Goal: Task Accomplishment & Management: Use online tool/utility

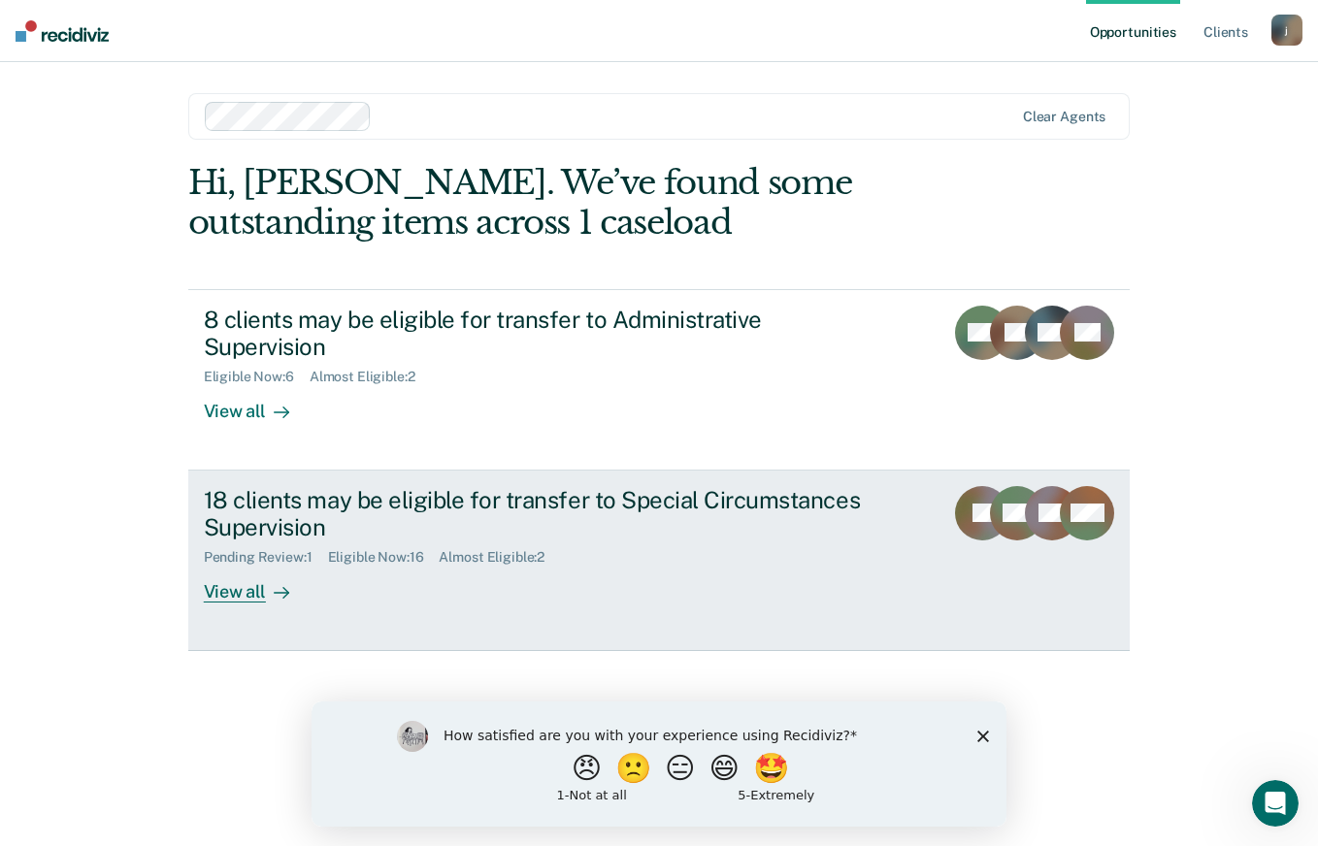
click at [749, 507] on div "18 clients may be eligible for transfer to Special Circumstances Supervision" at bounding box center [544, 514] width 681 height 56
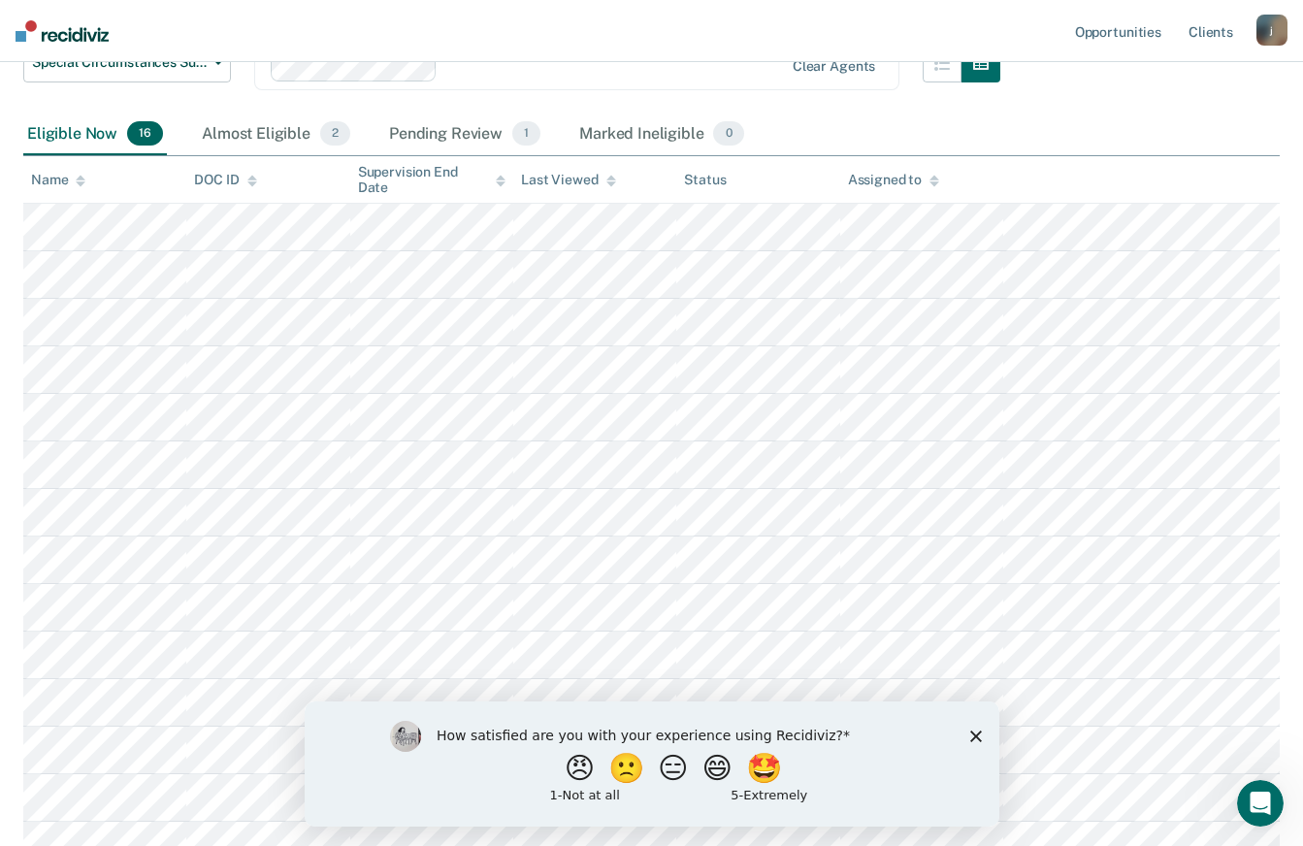
scroll to position [531, 0]
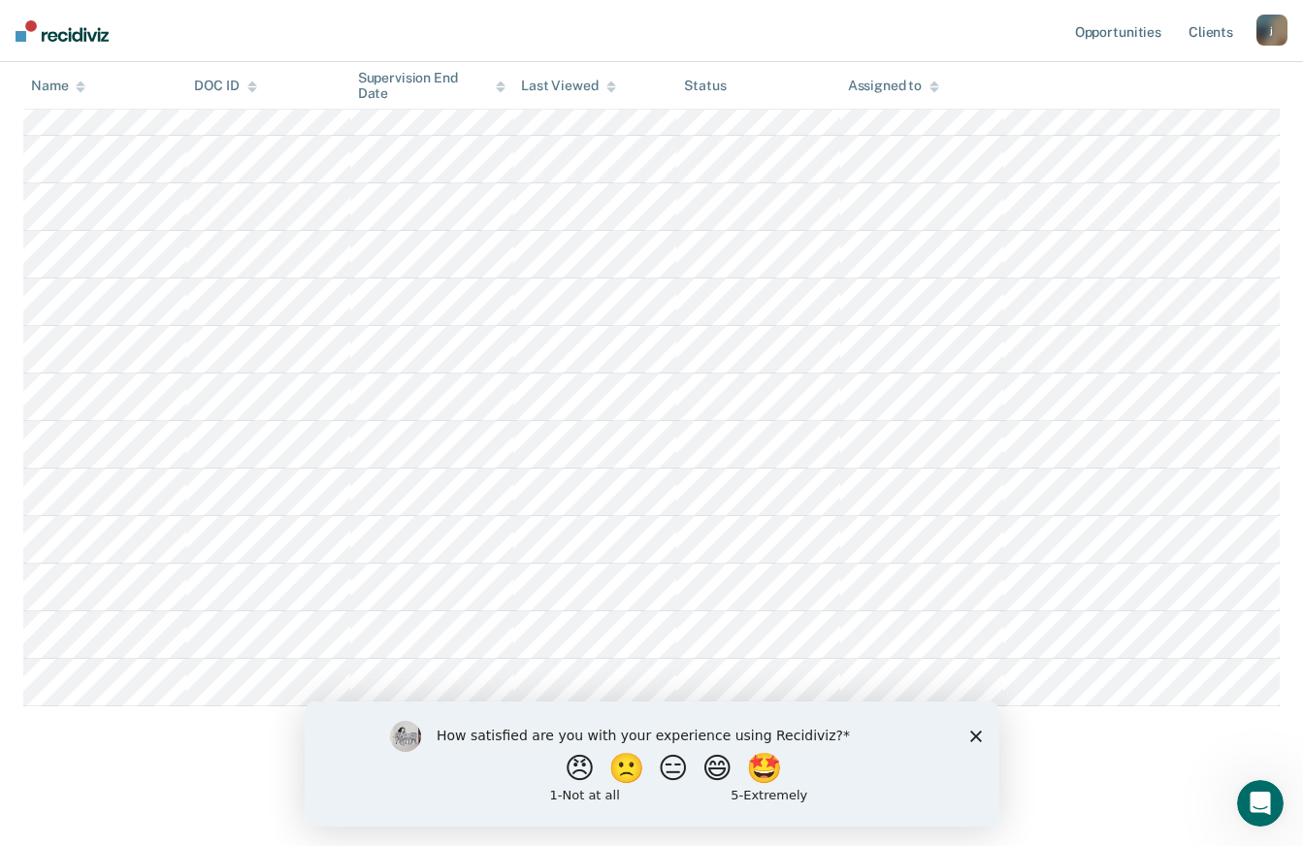
click at [977, 733] on polygon "Close survey" at bounding box center [975, 736] width 12 height 12
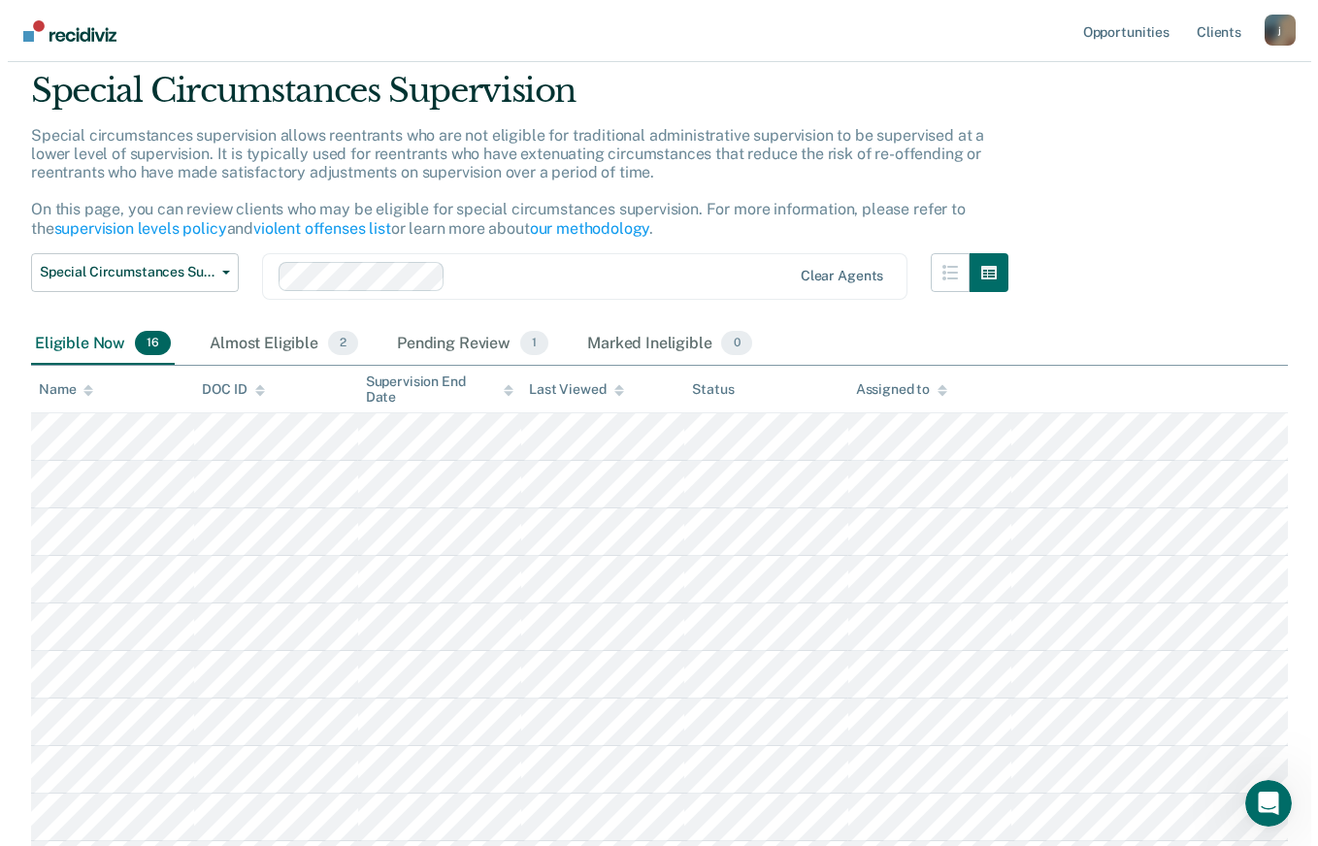
scroll to position [0, 0]
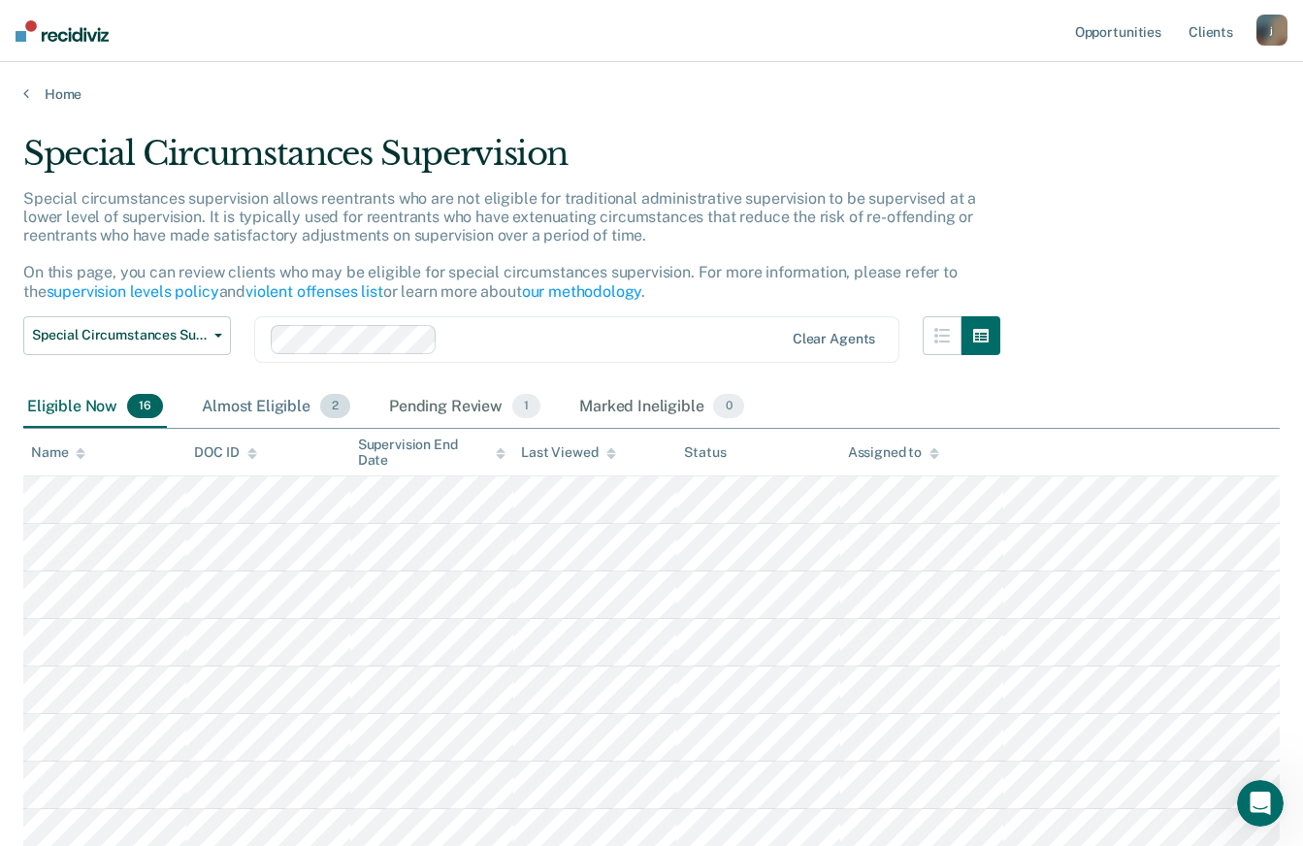
click at [333, 406] on span "2" at bounding box center [335, 406] width 30 height 25
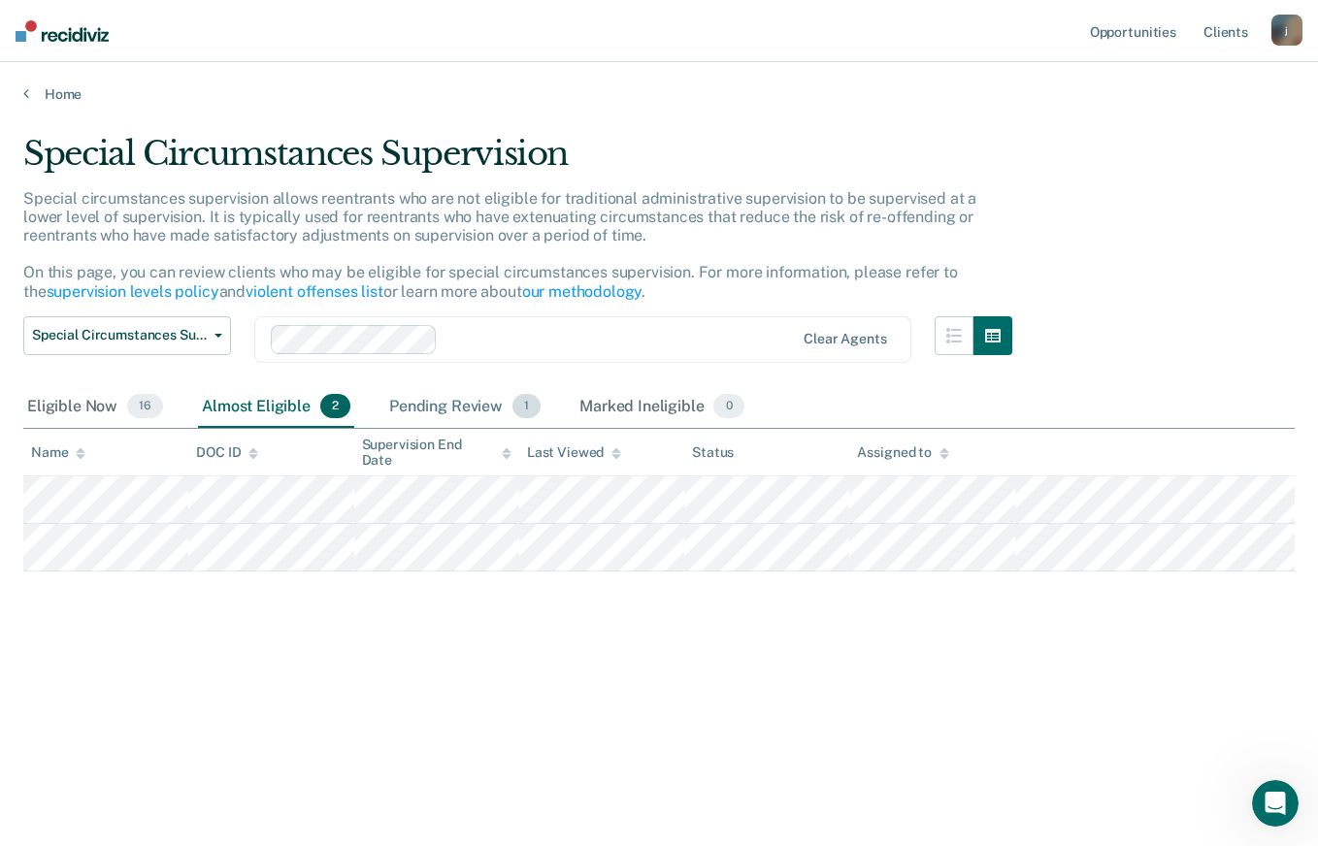
click at [524, 406] on span "1" at bounding box center [526, 406] width 28 height 25
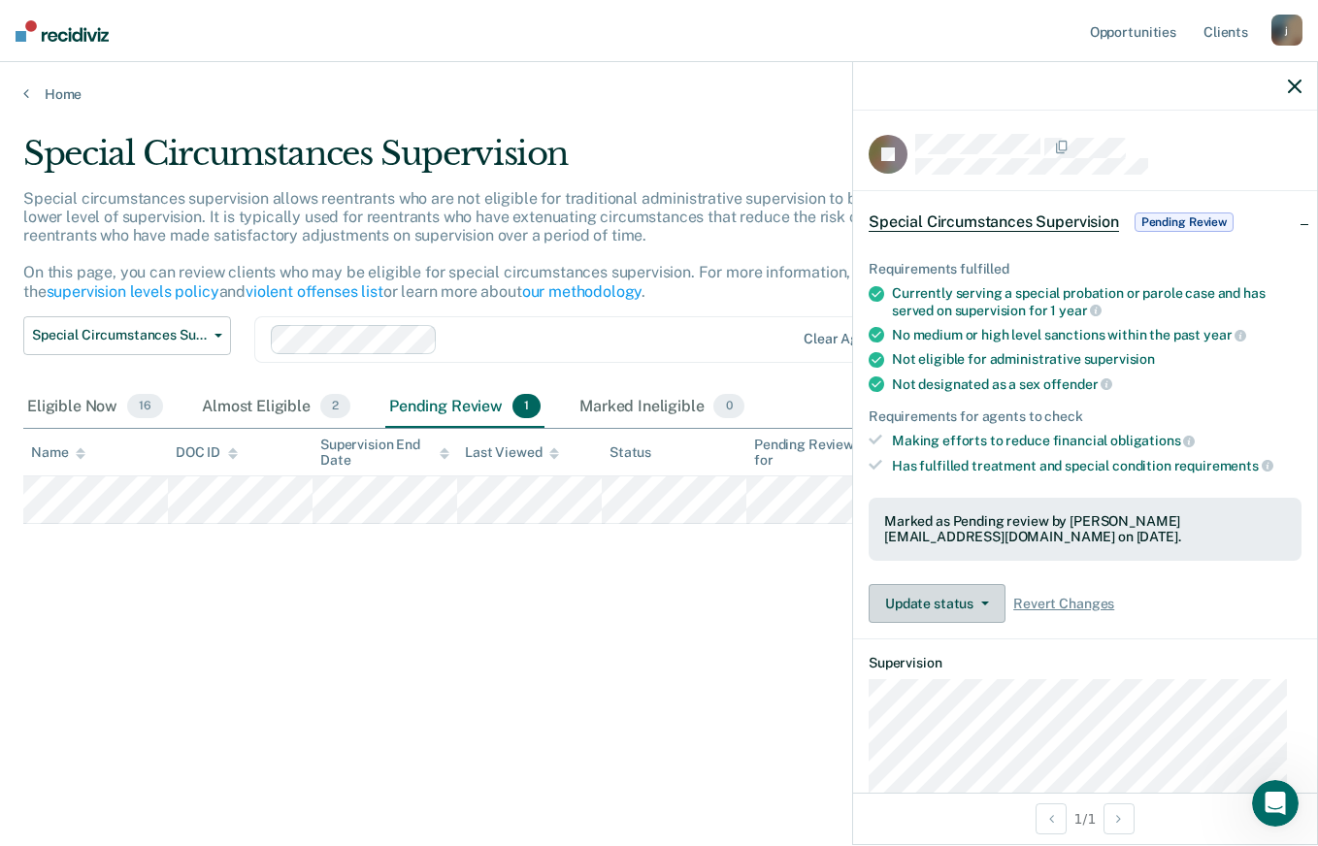
click at [987, 602] on icon "button" at bounding box center [985, 604] width 8 height 4
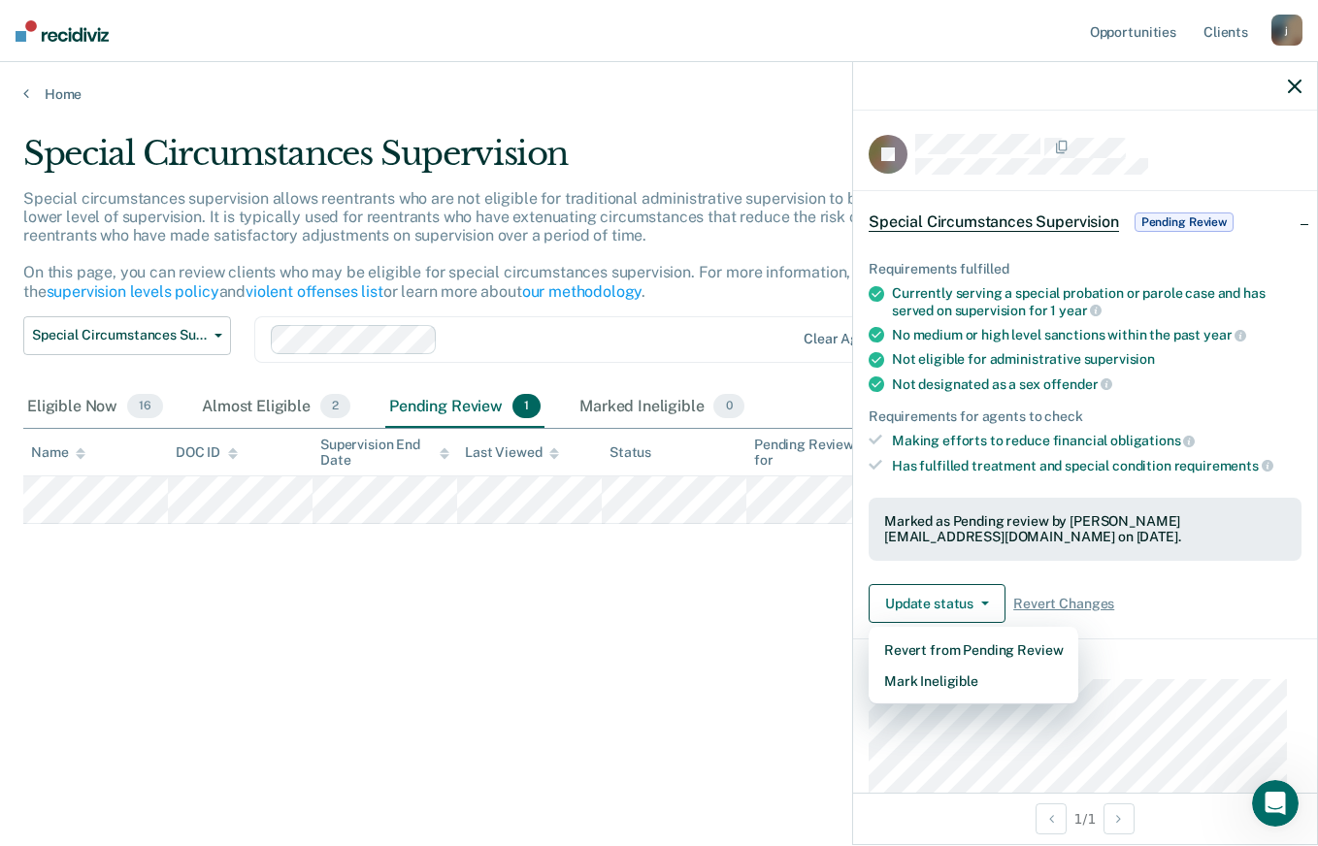
click at [1220, 580] on div "Requirements fulfilled Currently serving a special probation or parole case and…" at bounding box center [1085, 434] width 464 height 408
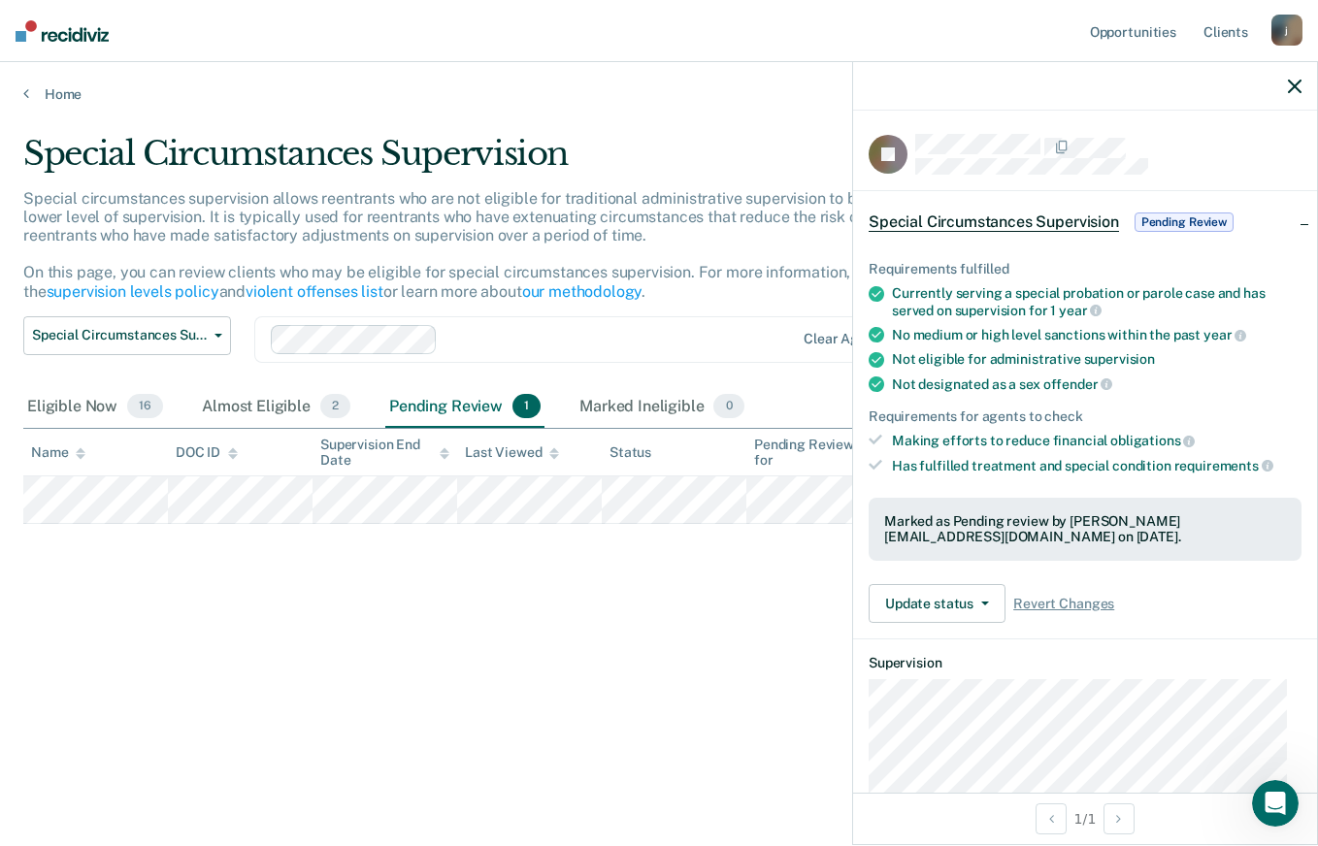
click at [1294, 78] on button "button" at bounding box center [1294, 86] width 14 height 16
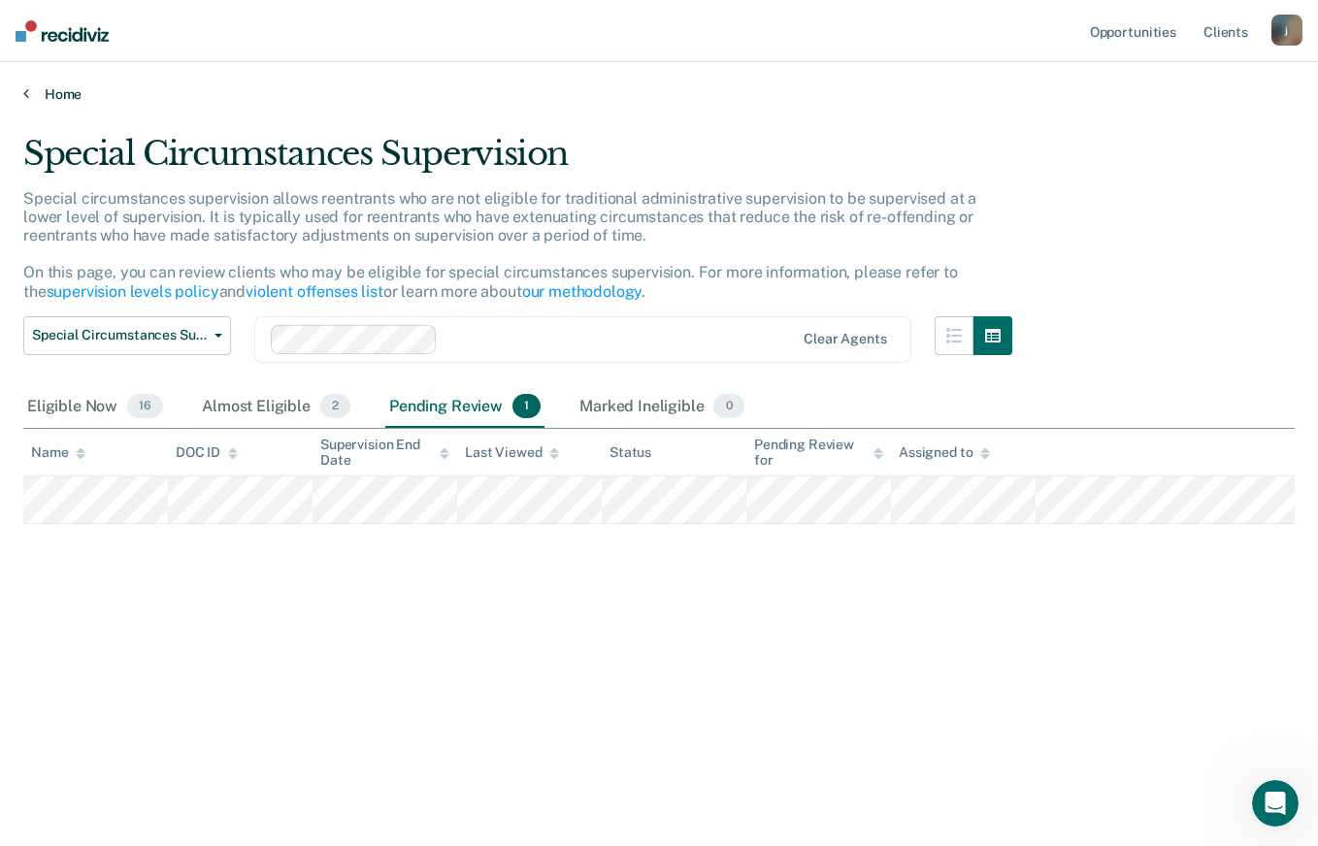
click at [65, 95] on link "Home" at bounding box center [658, 93] width 1271 height 17
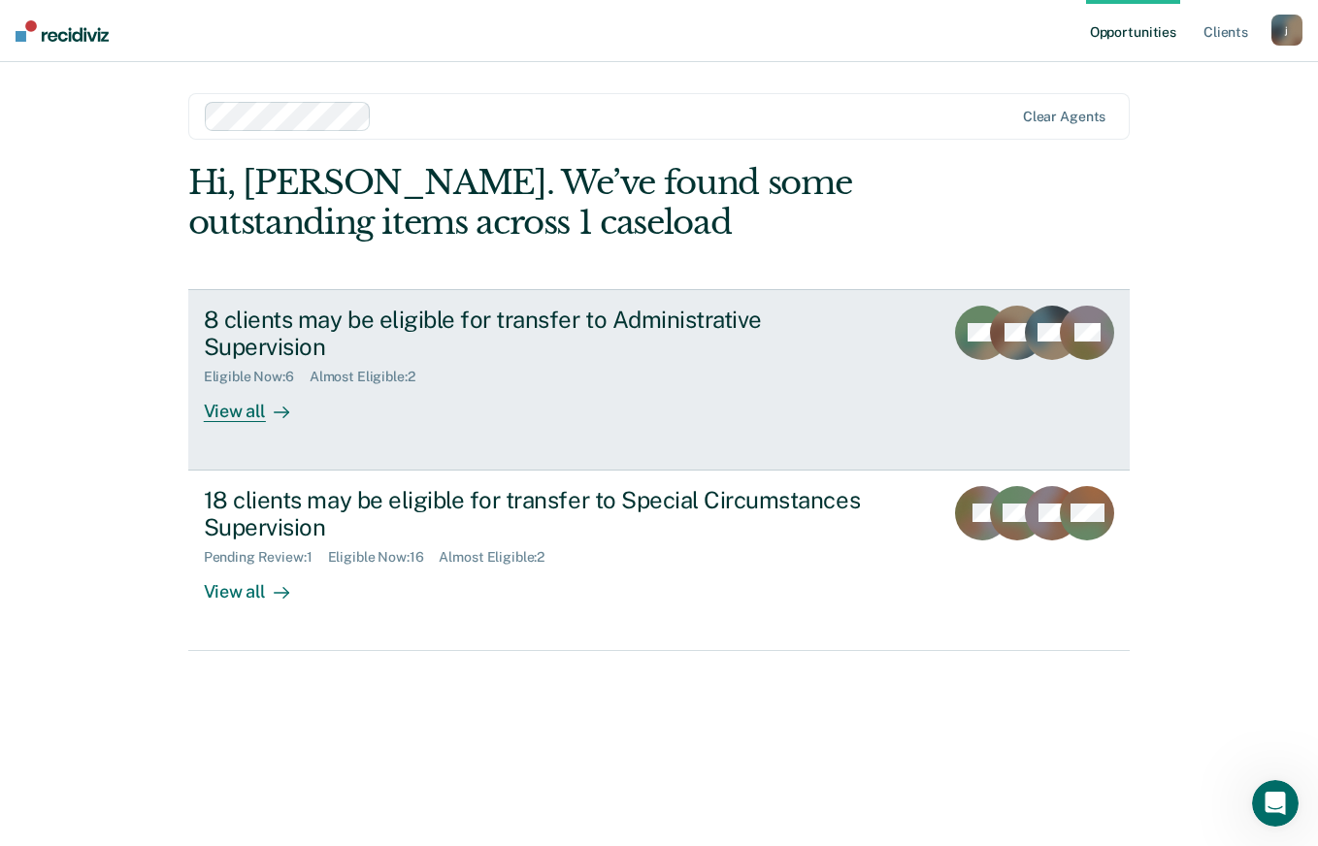
click at [255, 409] on div "View all" at bounding box center [258, 404] width 109 height 38
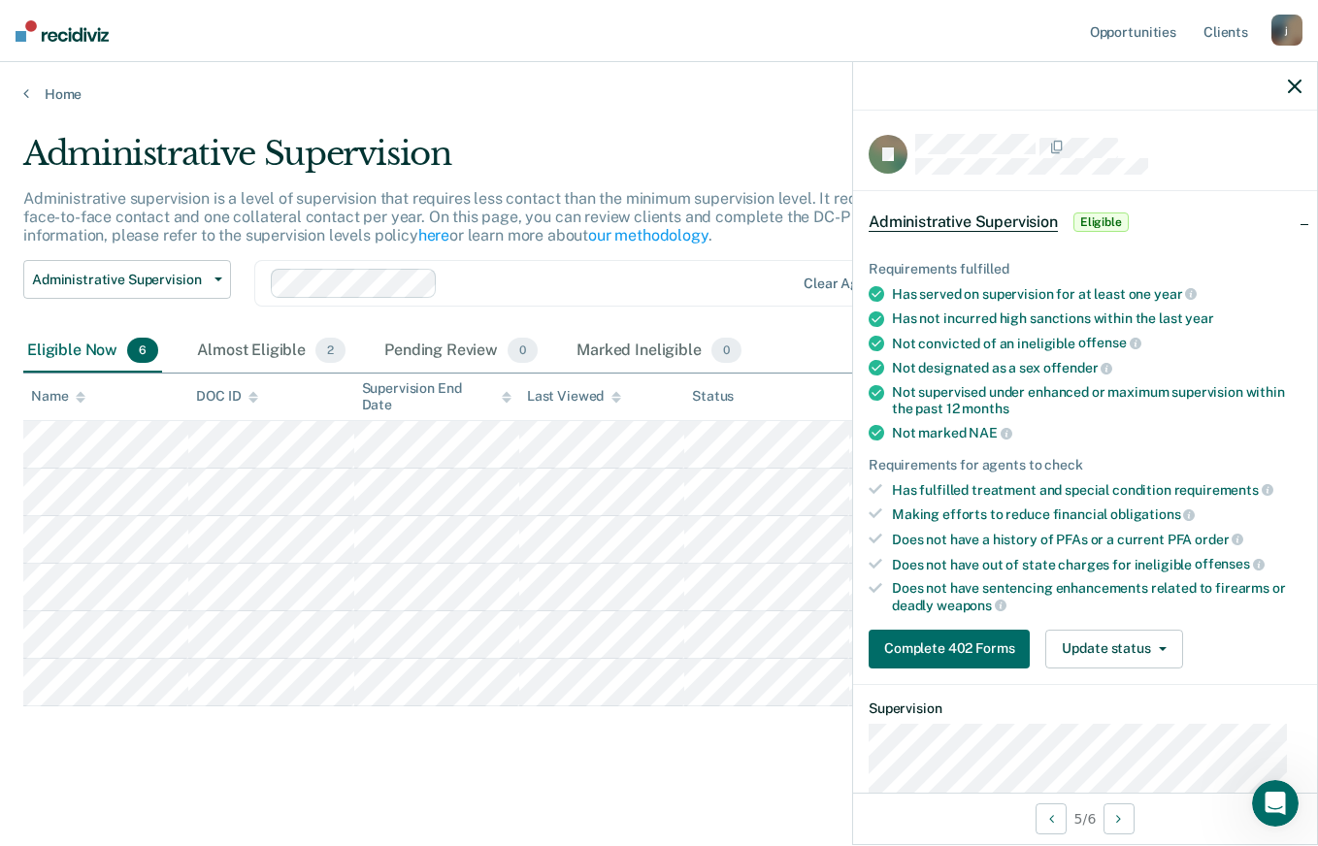
click at [1290, 87] on icon "button" at bounding box center [1294, 87] width 14 height 14
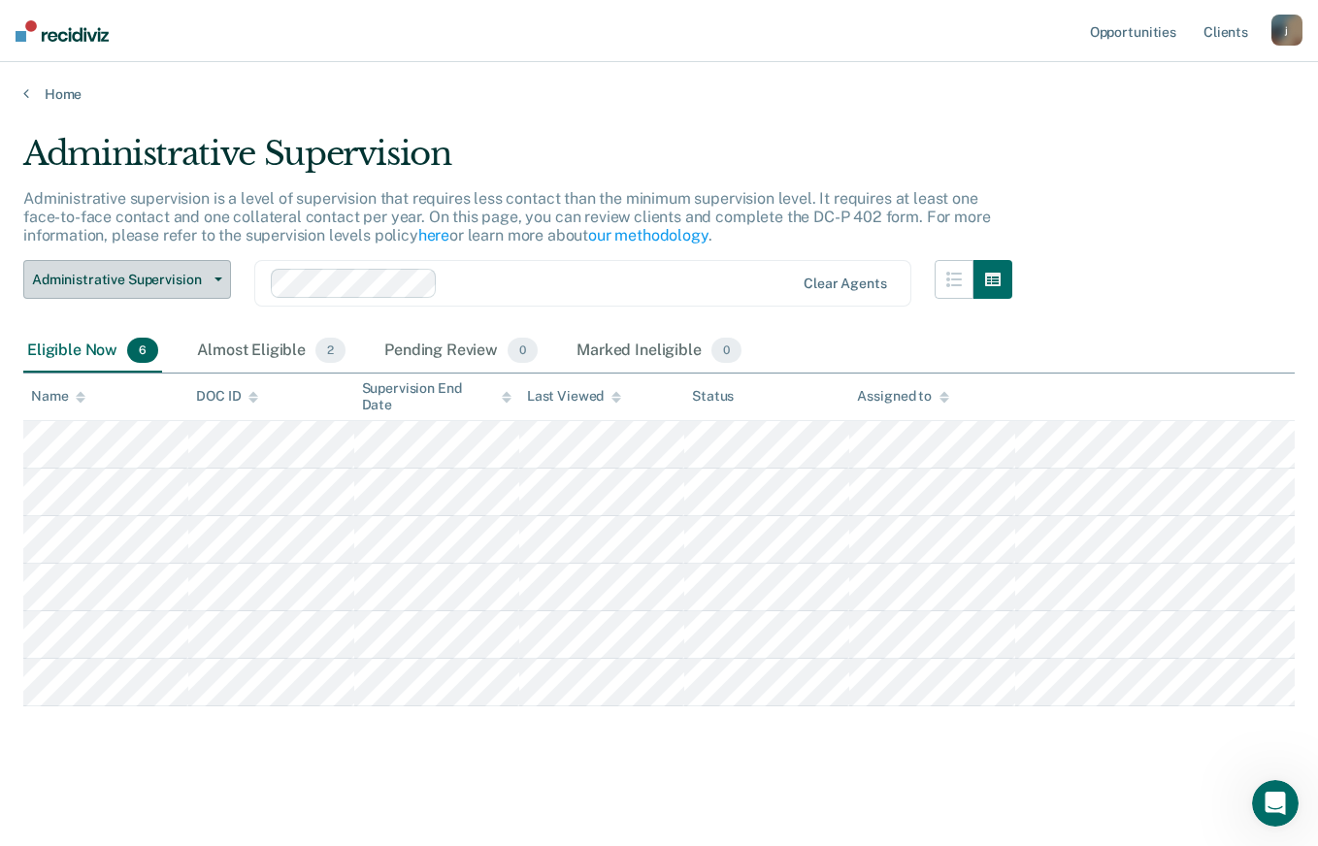
click at [206, 274] on span "Administrative Supervision" at bounding box center [119, 280] width 175 height 16
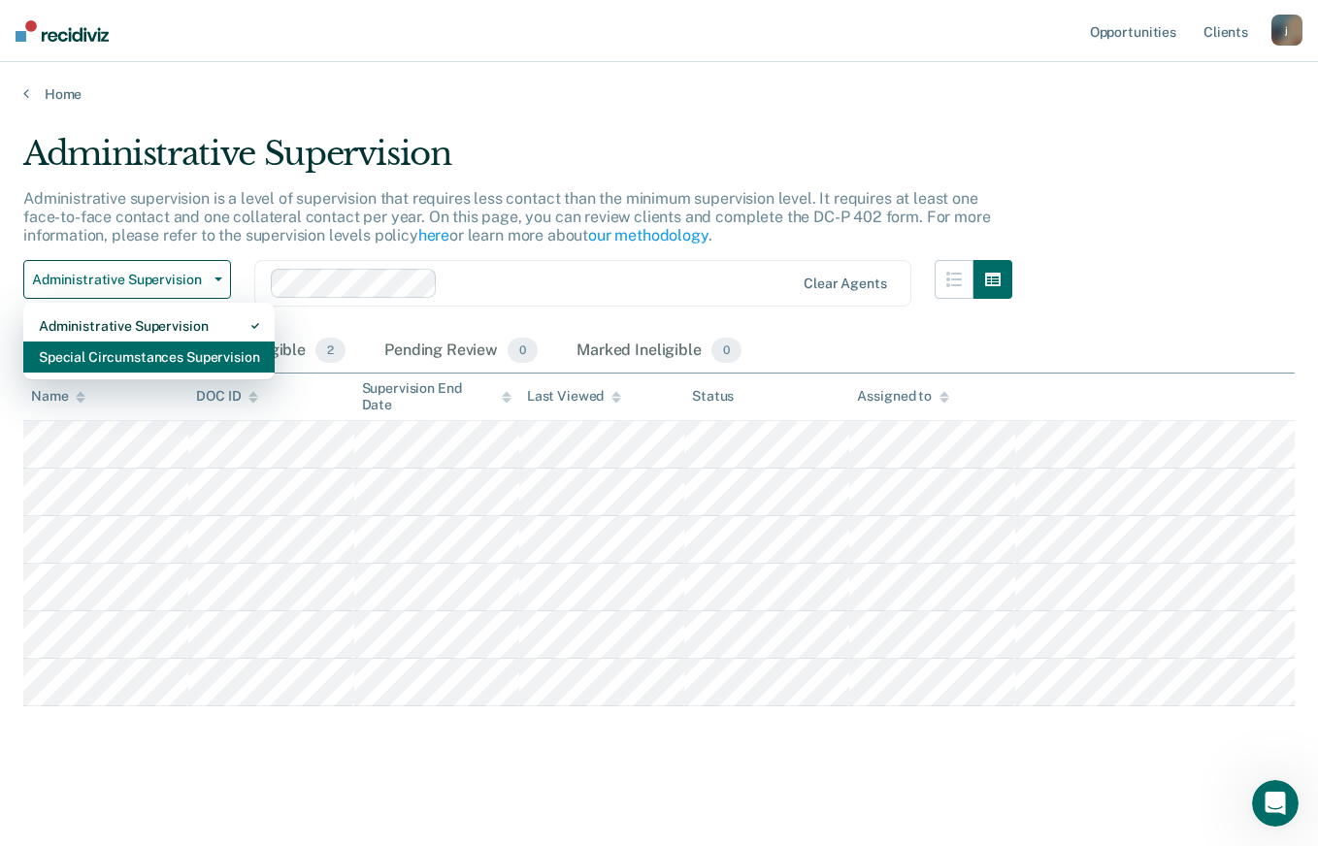
click at [185, 360] on div "Special Circumstances Supervision" at bounding box center [149, 357] width 220 height 31
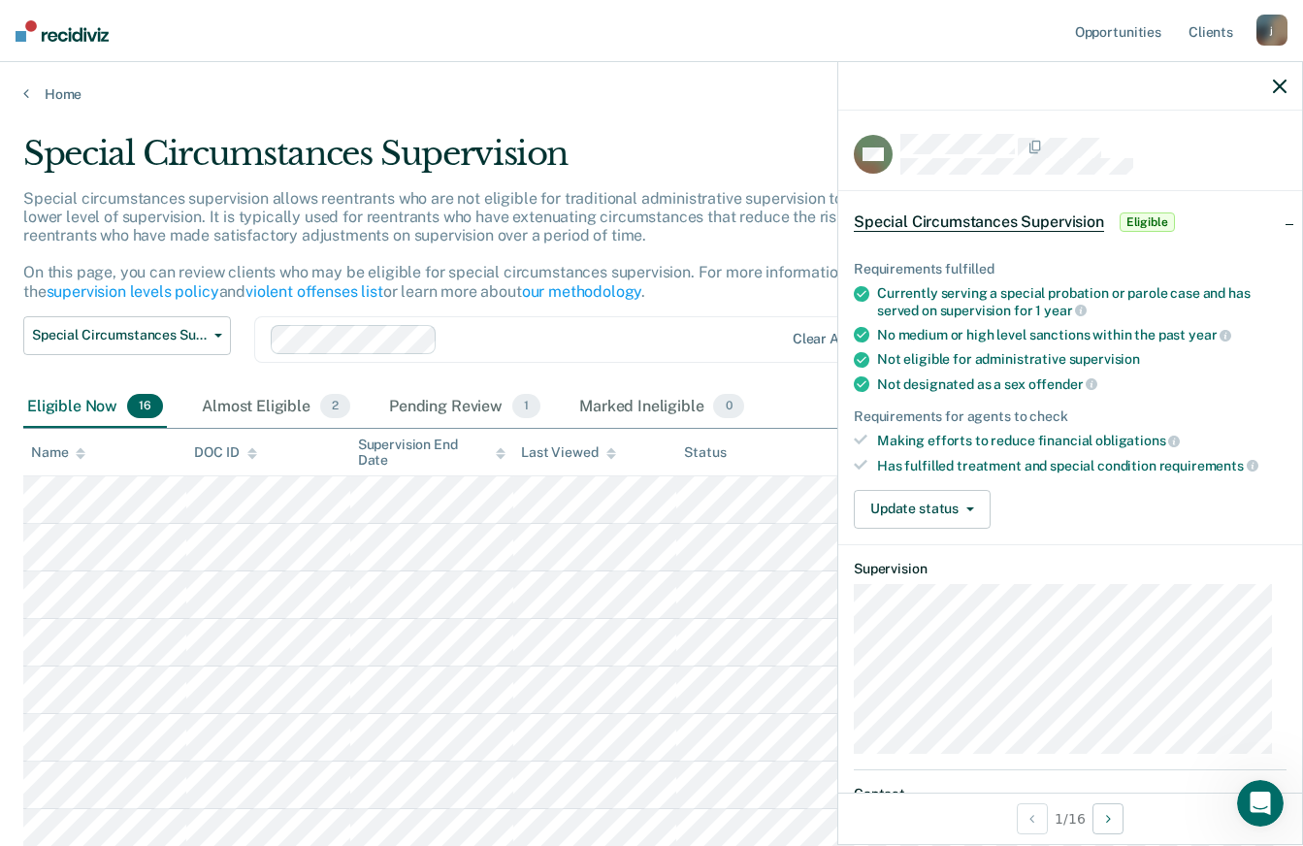
click at [1279, 463] on div "Requirements fulfilled Currently serving a special probation or parole case and…" at bounding box center [1070, 386] width 464 height 313
click at [1282, 451] on div "Requirements fulfilled Currently serving a special probation or parole case and…" at bounding box center [1070, 386] width 464 height 313
click at [966, 508] on icon "button" at bounding box center [970, 509] width 8 height 4
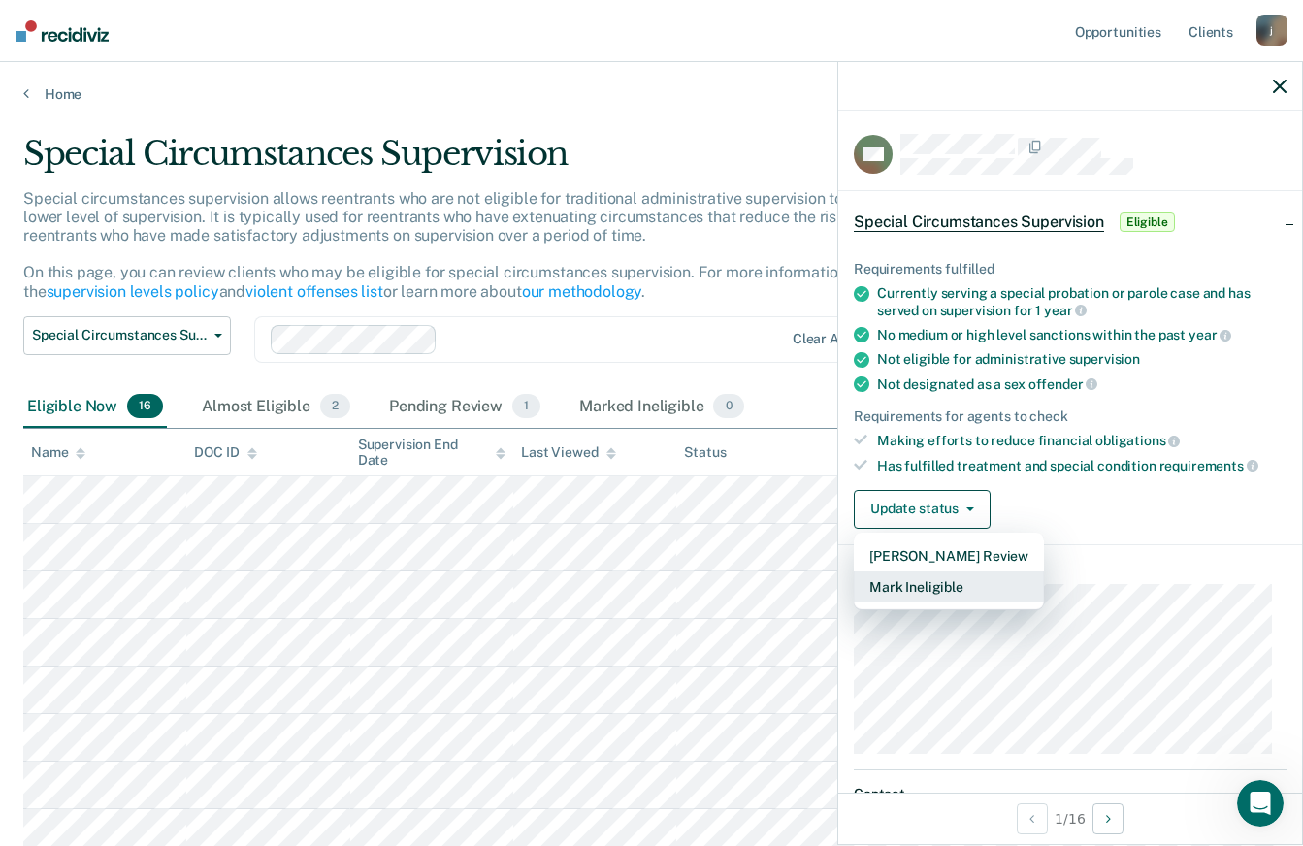
click at [966, 588] on button "Mark Ineligible" at bounding box center [949, 586] width 190 height 31
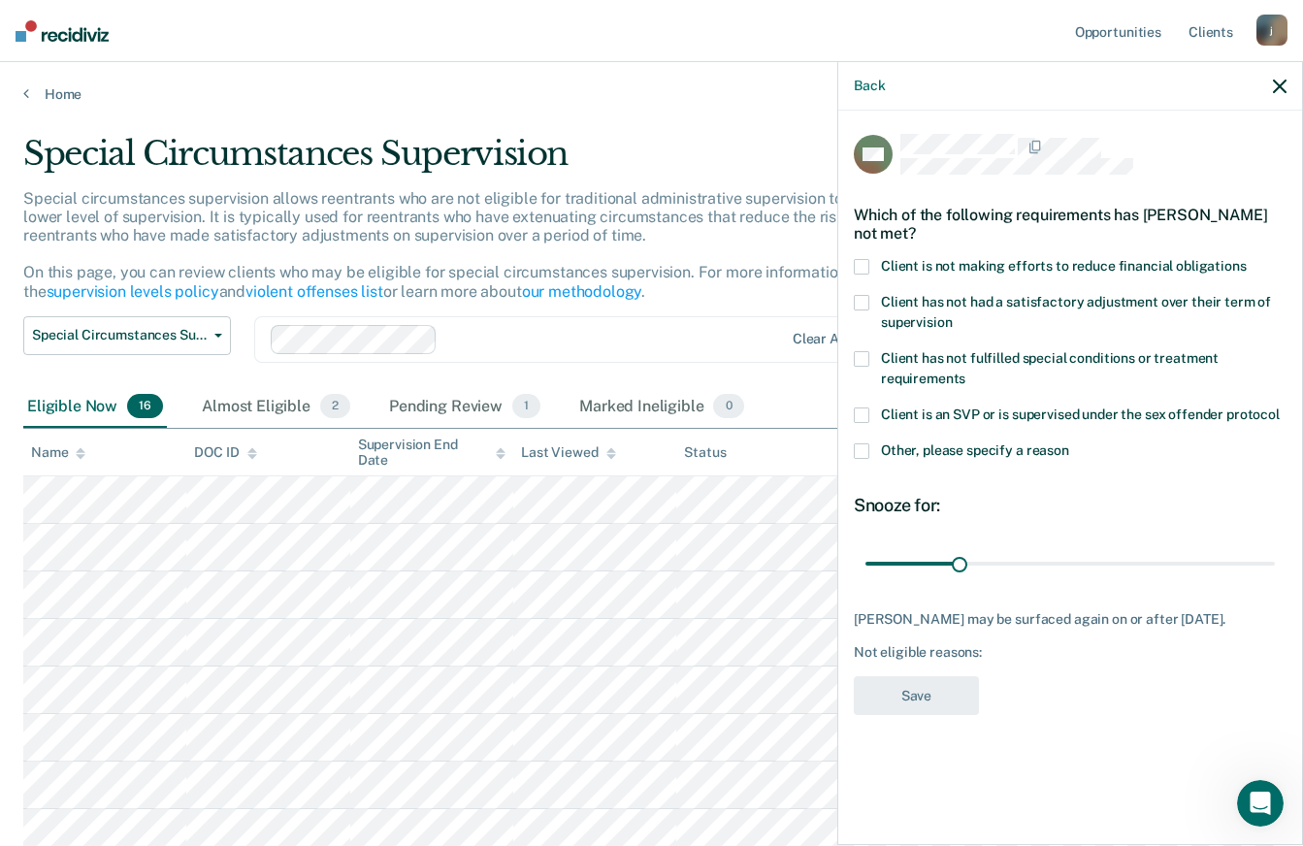
click at [859, 266] on span at bounding box center [862, 267] width 16 height 16
click at [862, 298] on span at bounding box center [862, 303] width 16 height 16
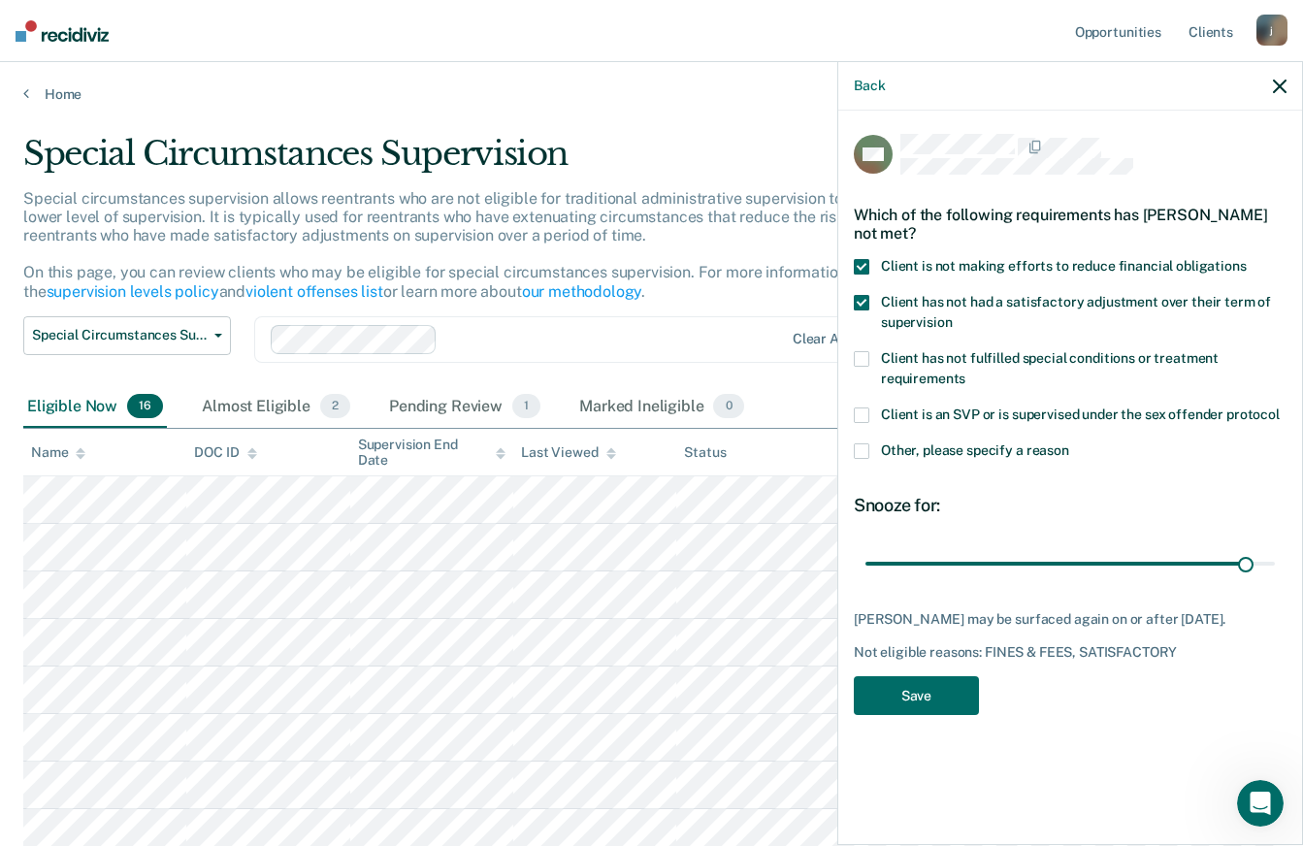
type input "133"
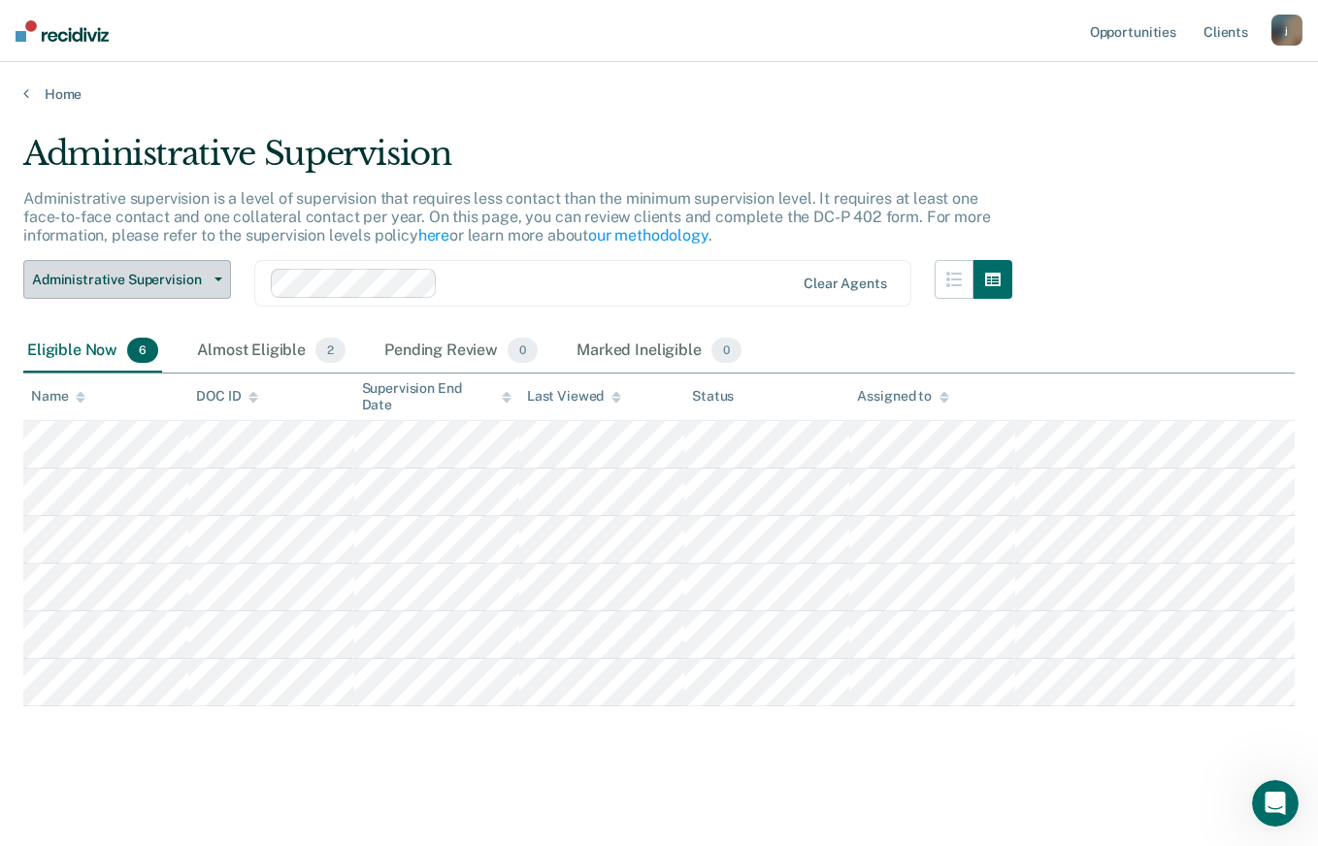
click at [218, 279] on icon "button" at bounding box center [218, 279] width 8 height 4
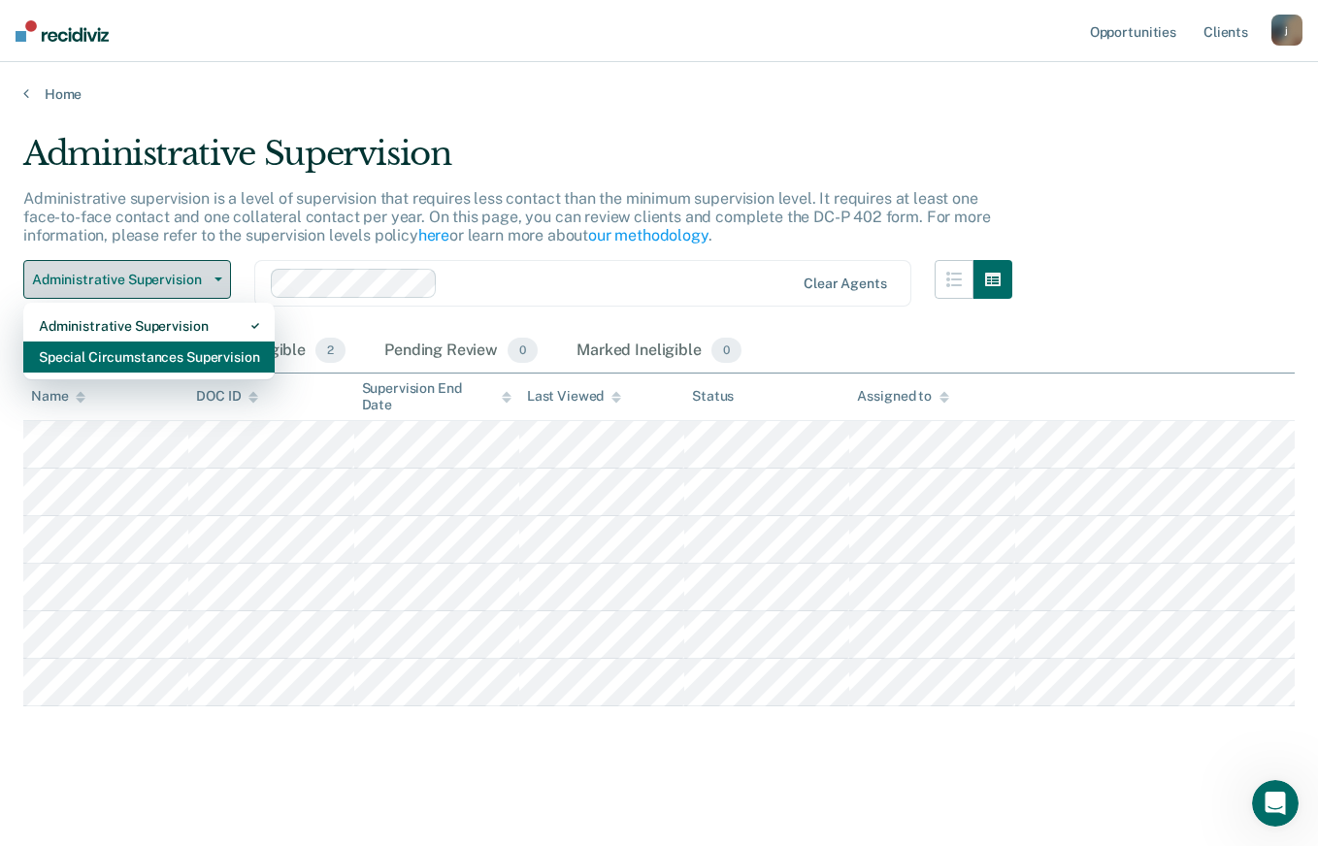
click at [217, 360] on div "Special Circumstances Supervision" at bounding box center [149, 357] width 220 height 31
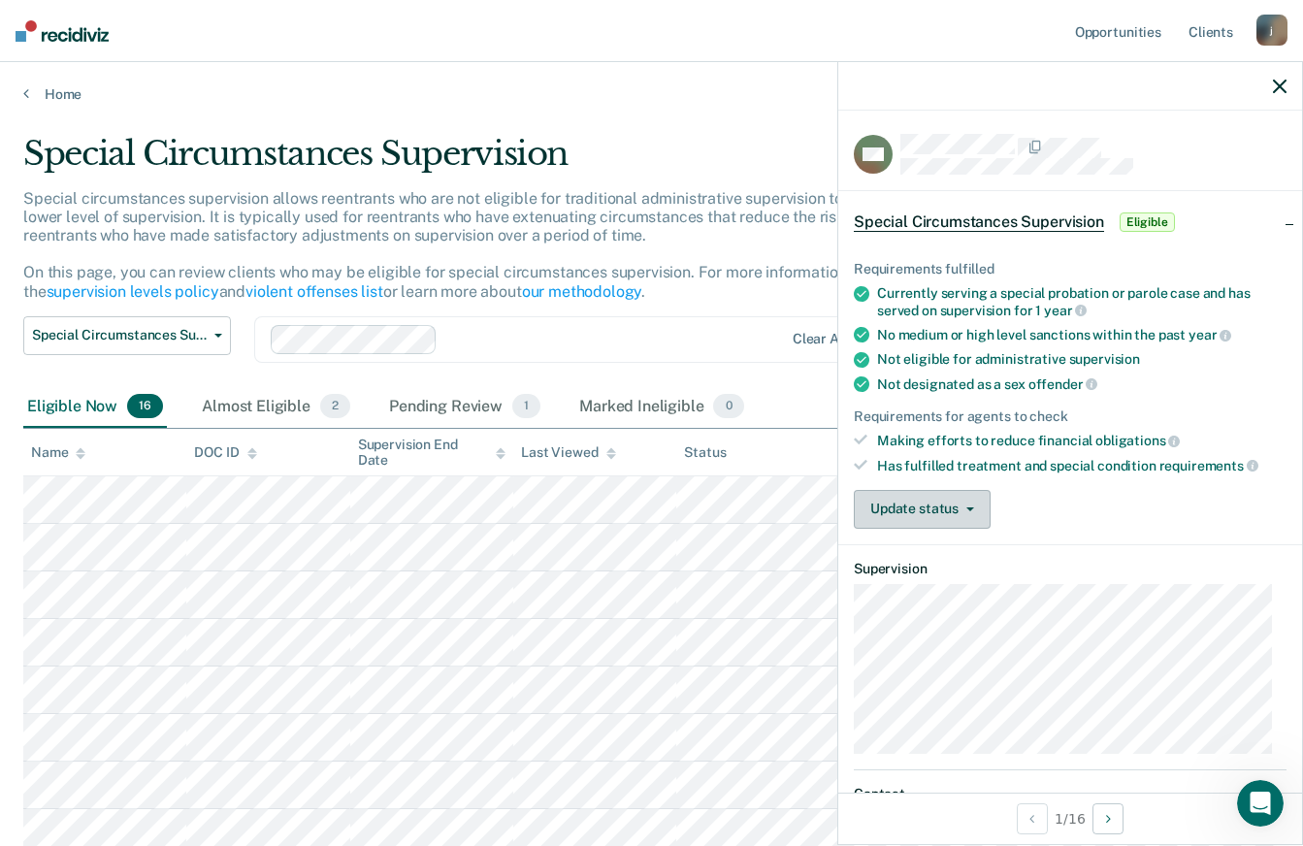
click at [968, 507] on icon "button" at bounding box center [970, 509] width 8 height 4
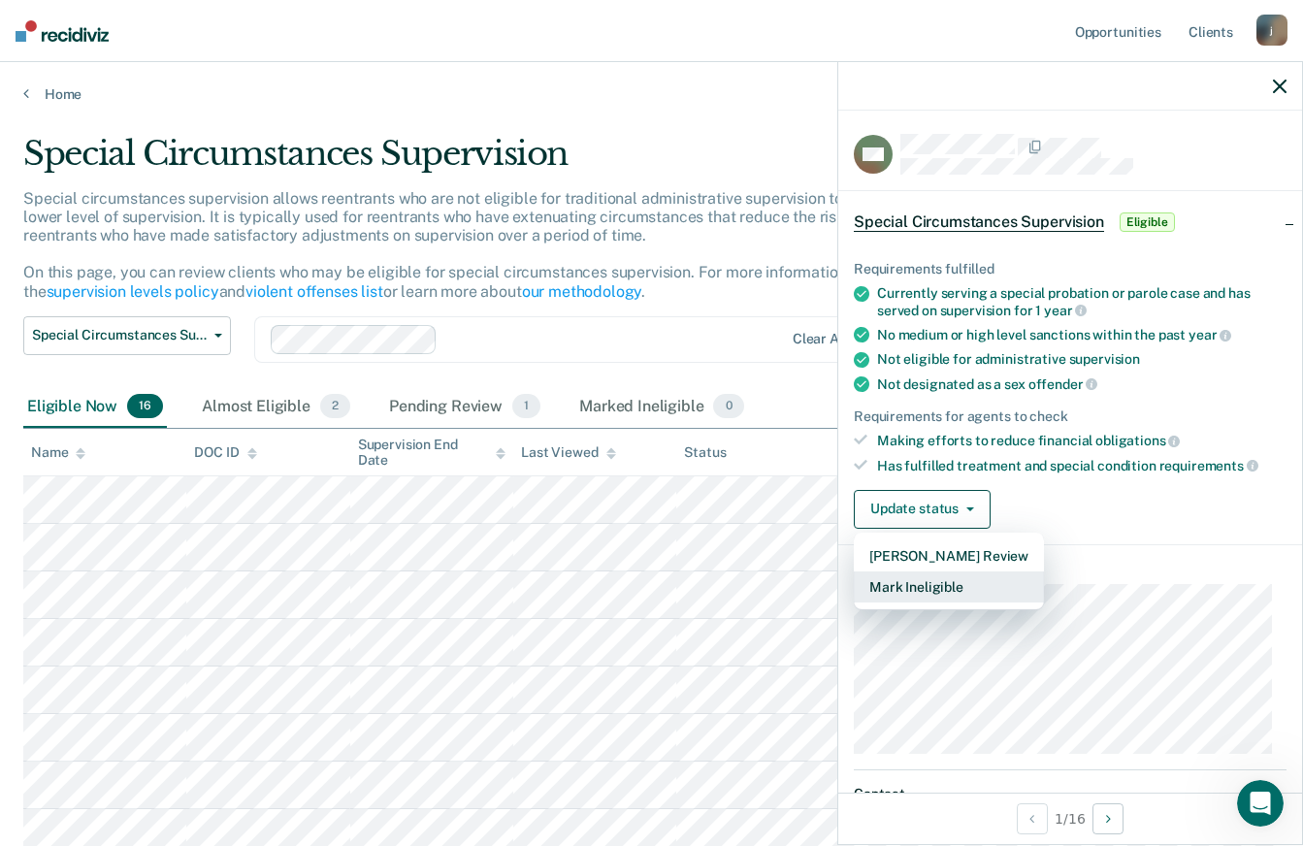
click at [967, 588] on button "Mark Ineligible" at bounding box center [949, 586] width 190 height 31
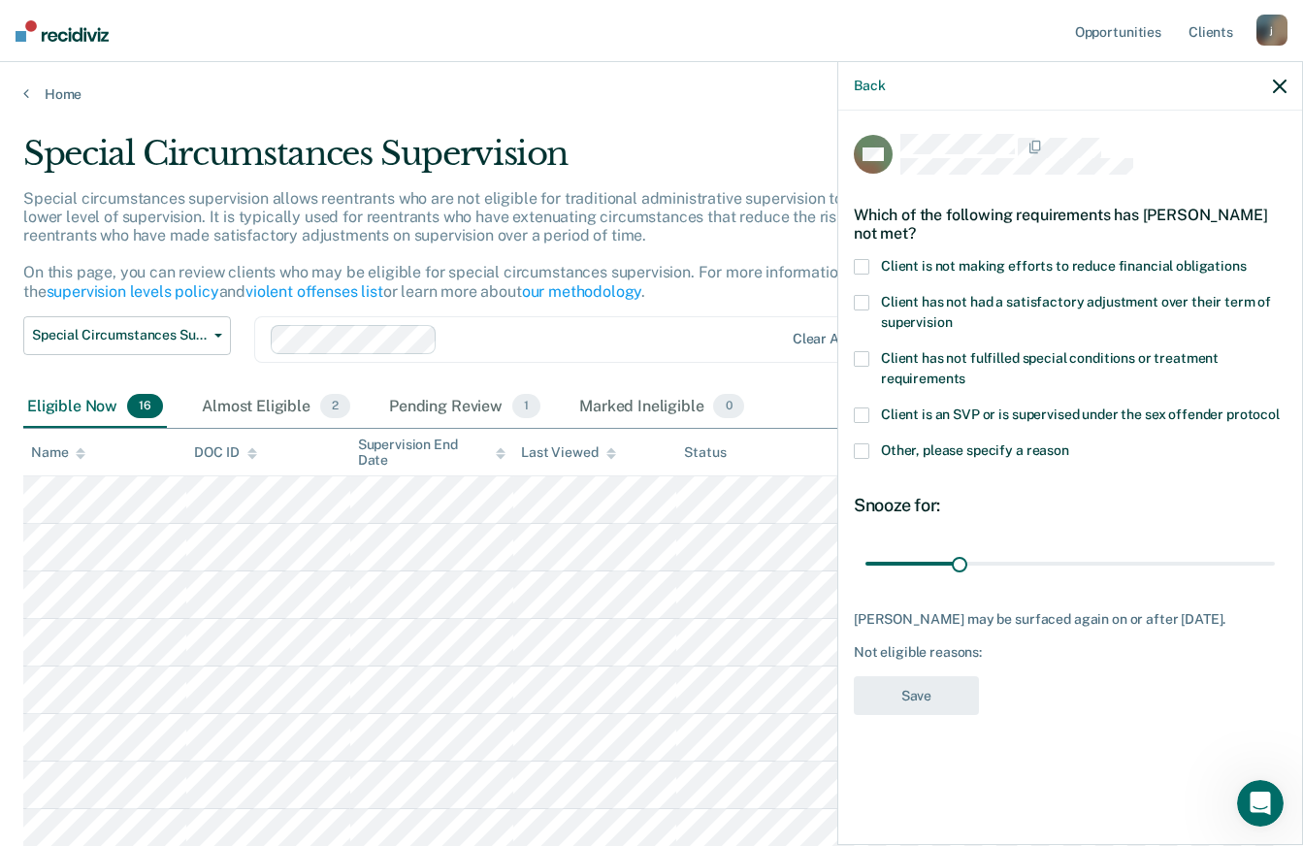
click at [863, 264] on span at bounding box center [862, 267] width 16 height 16
click at [858, 295] on span at bounding box center [862, 303] width 16 height 16
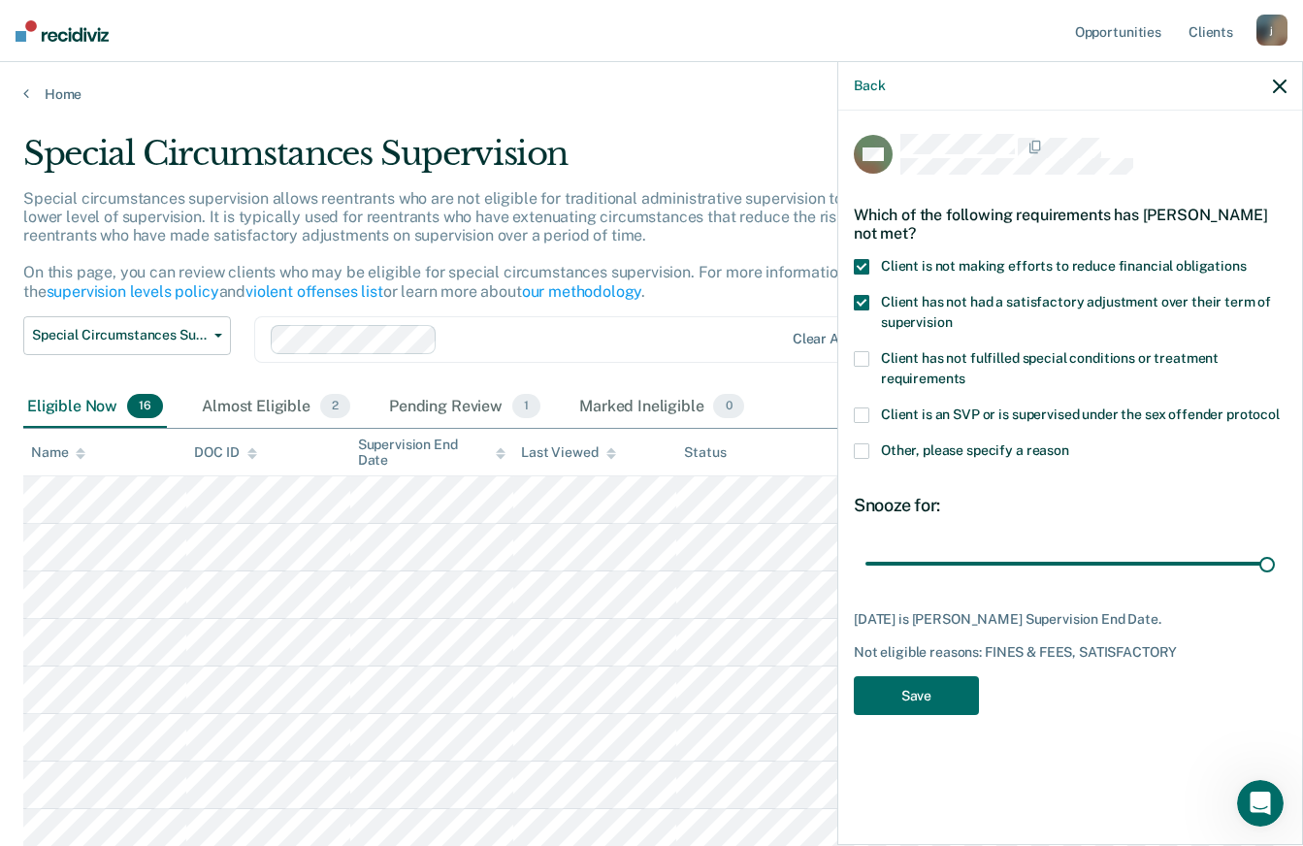
type input "133"
click at [934, 687] on button "Save" at bounding box center [916, 696] width 125 height 40
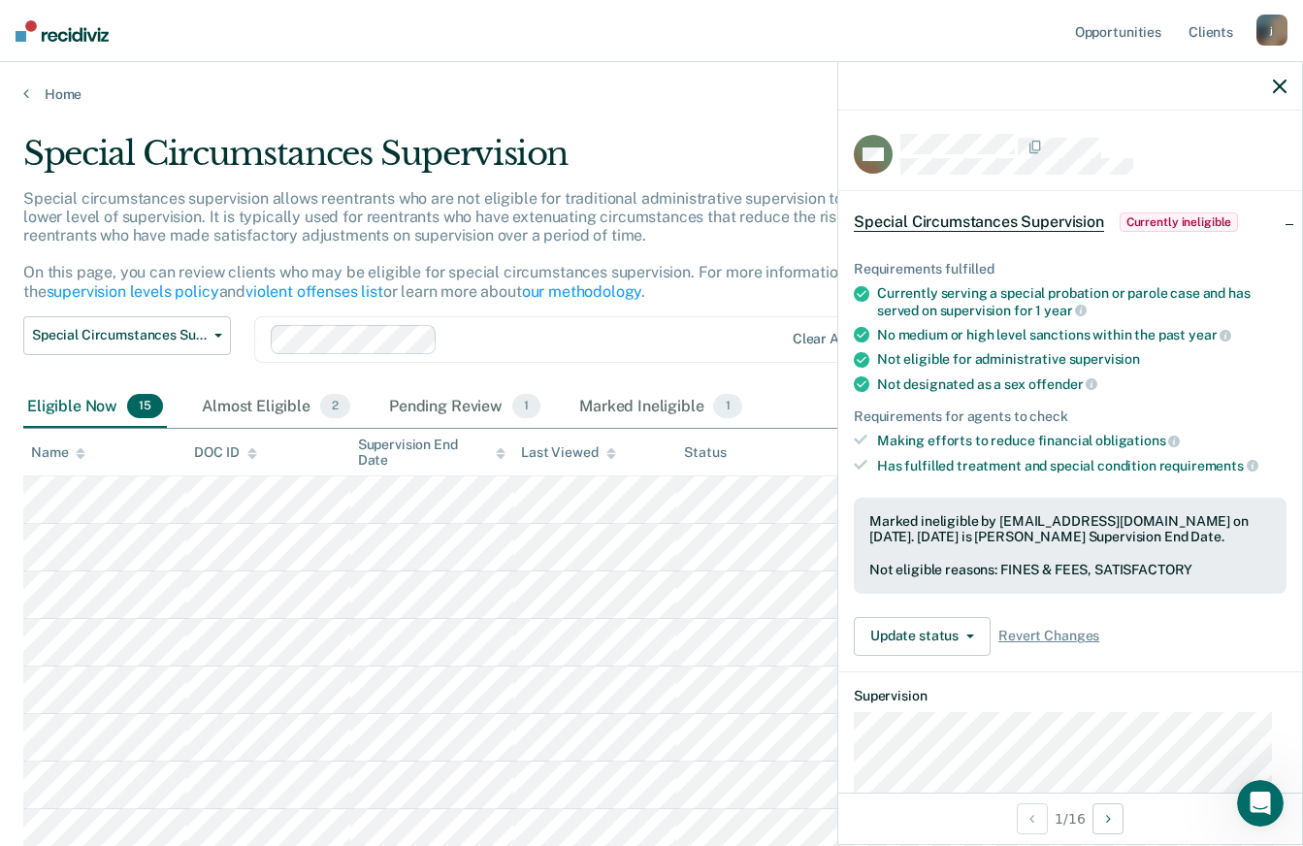
click at [1285, 90] on icon "button" at bounding box center [1280, 87] width 14 height 14
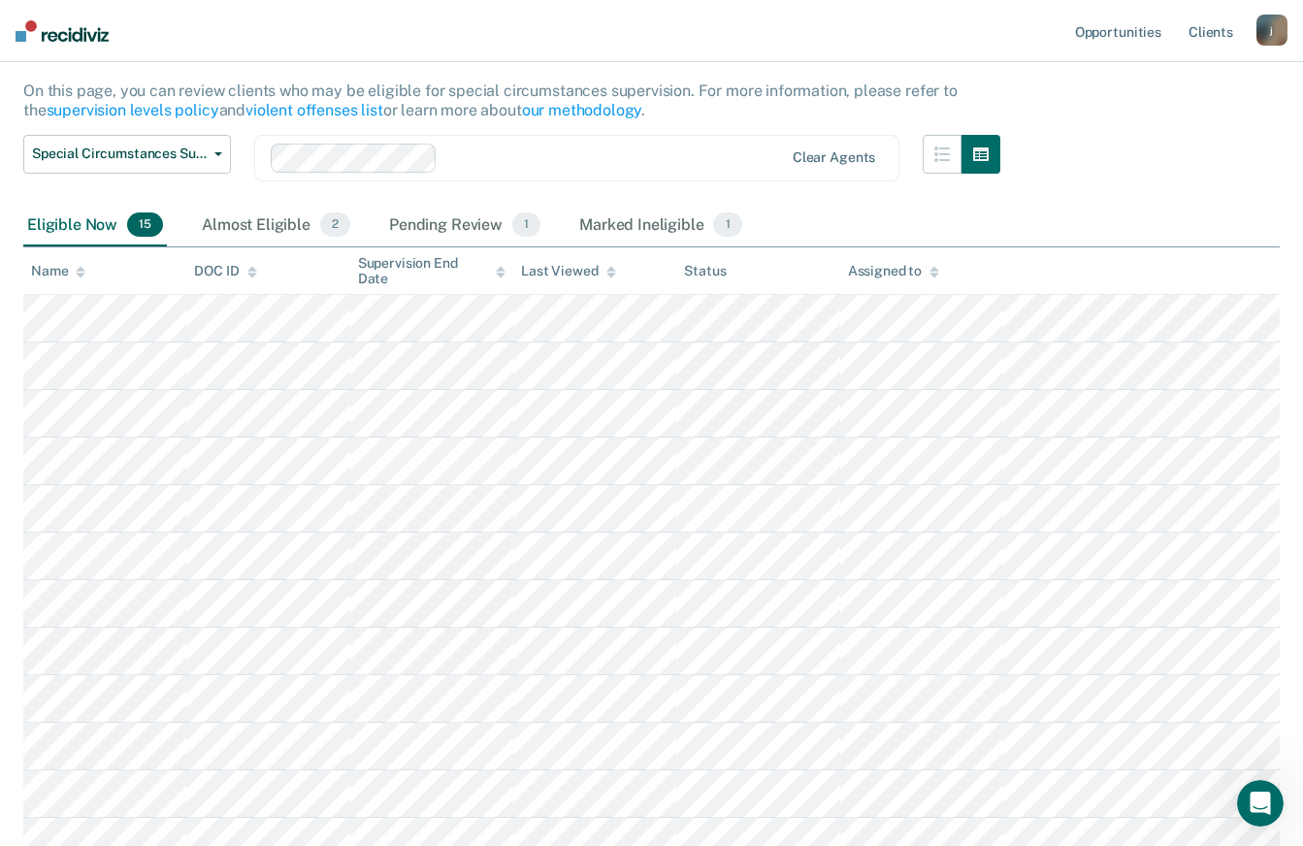
scroll to position [384, 0]
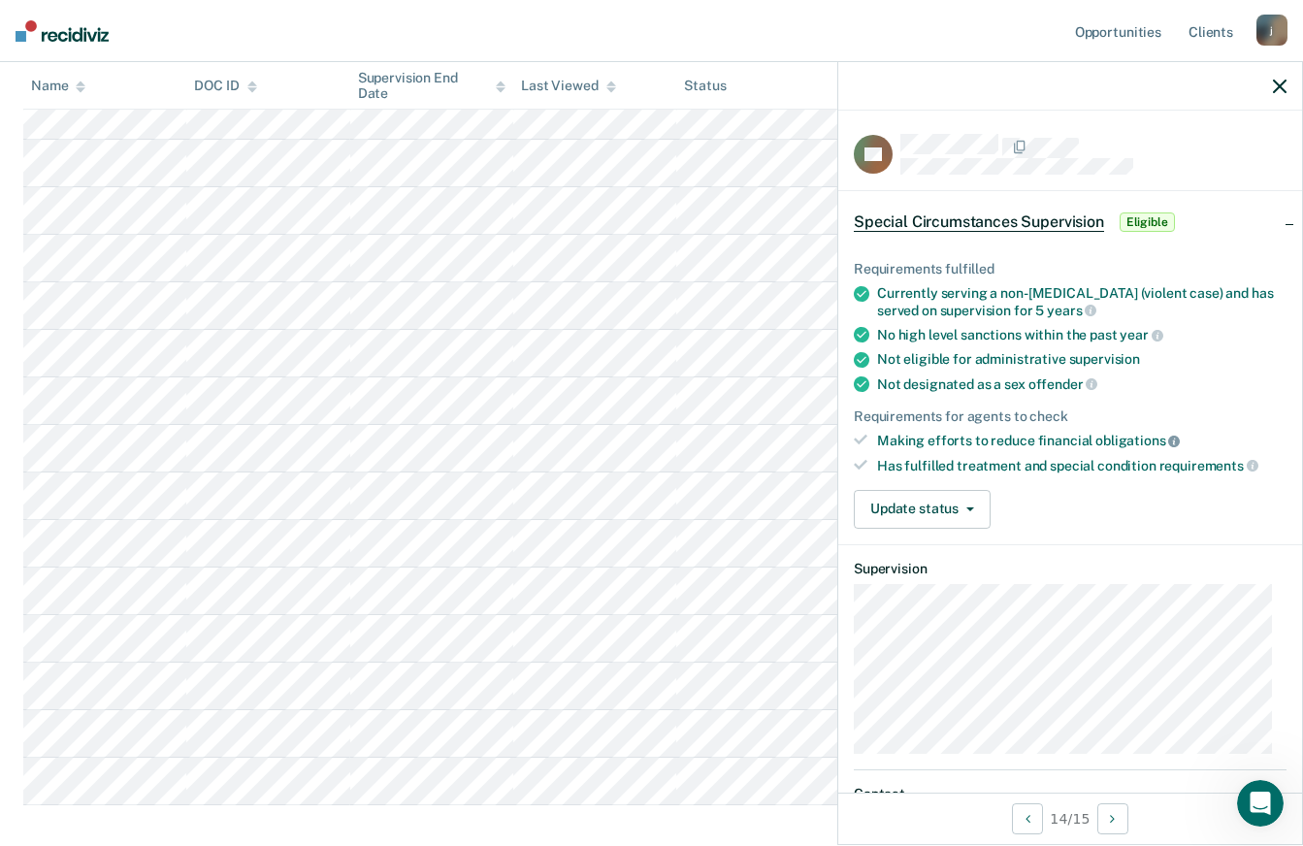
click at [1168, 436] on icon at bounding box center [1174, 442] width 12 height 12
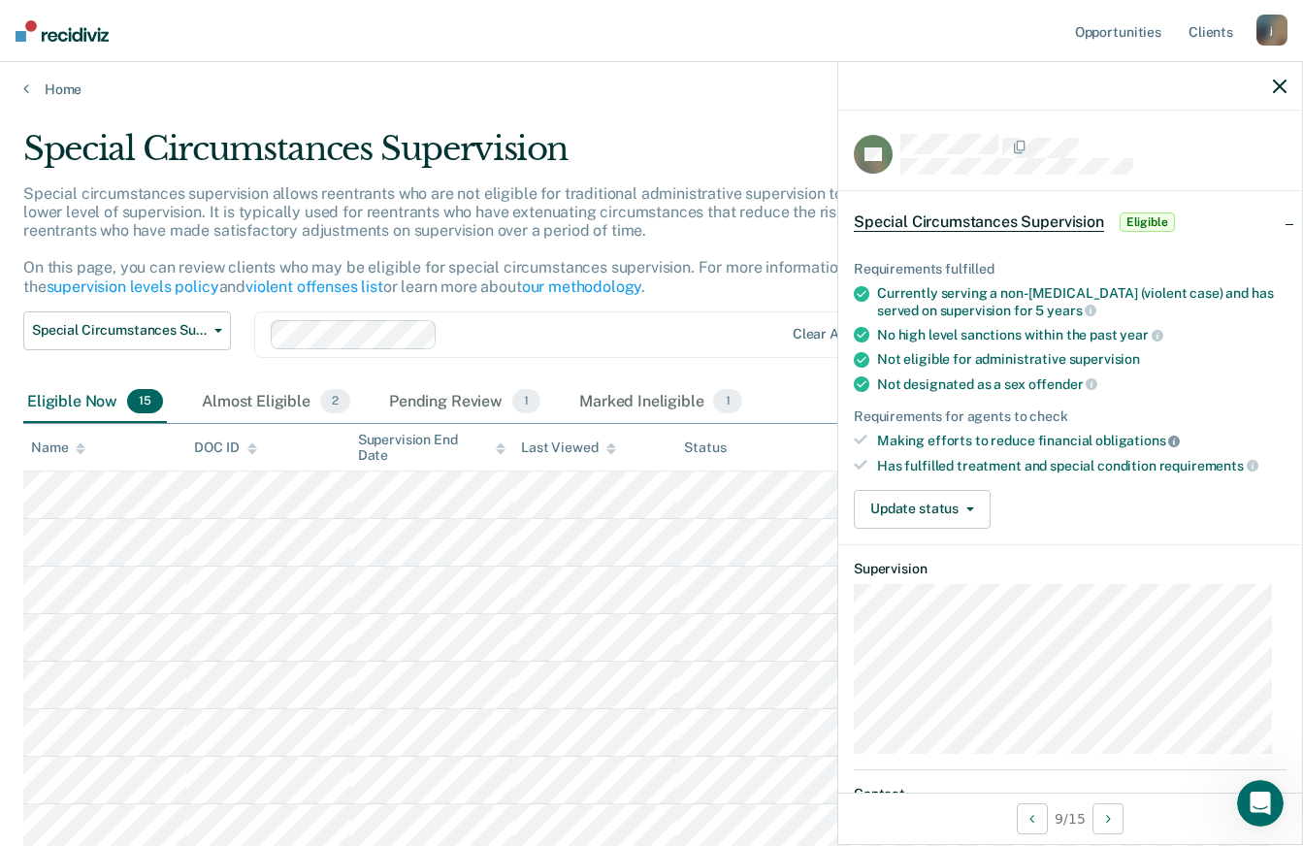
scroll to position [0, 0]
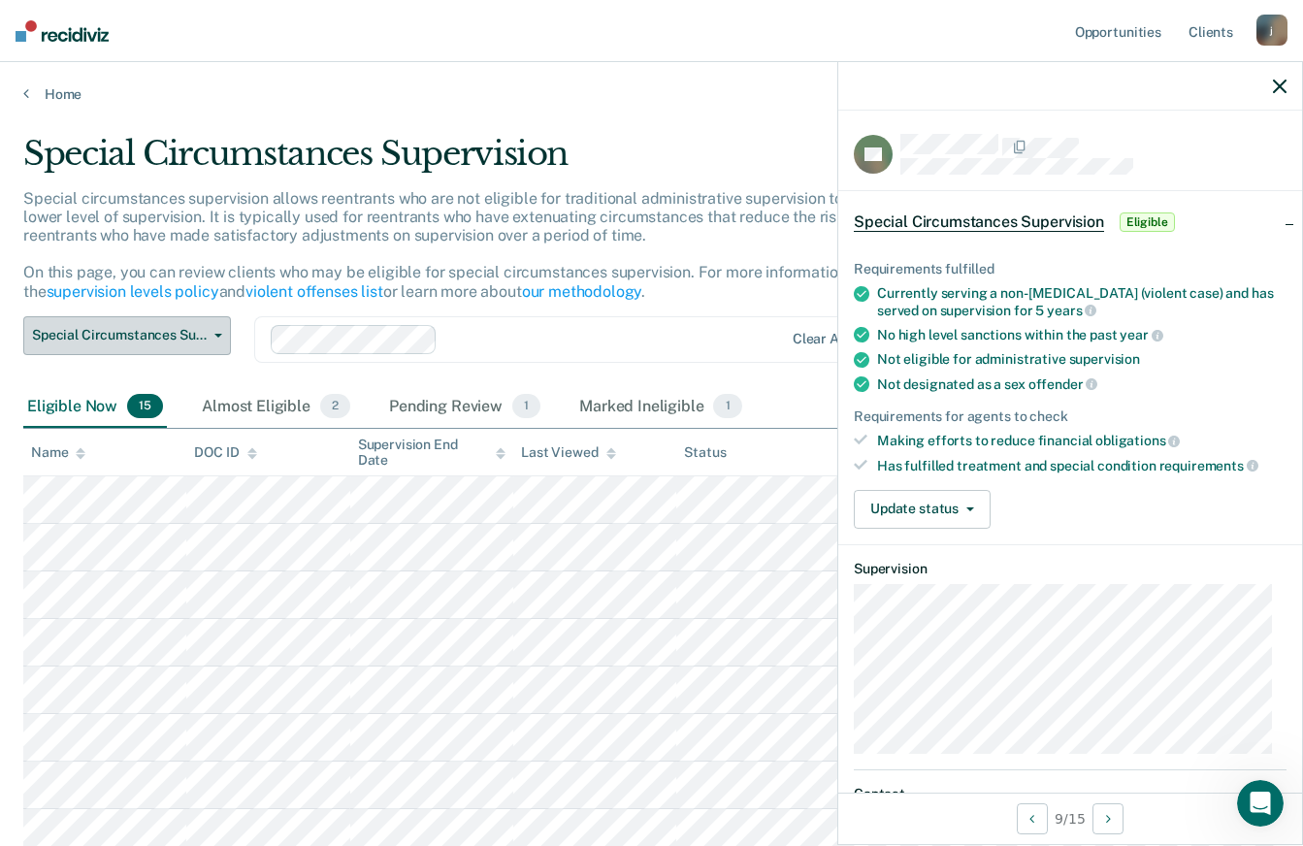
click at [205, 336] on span "Special Circumstances Supervision" at bounding box center [119, 335] width 175 height 16
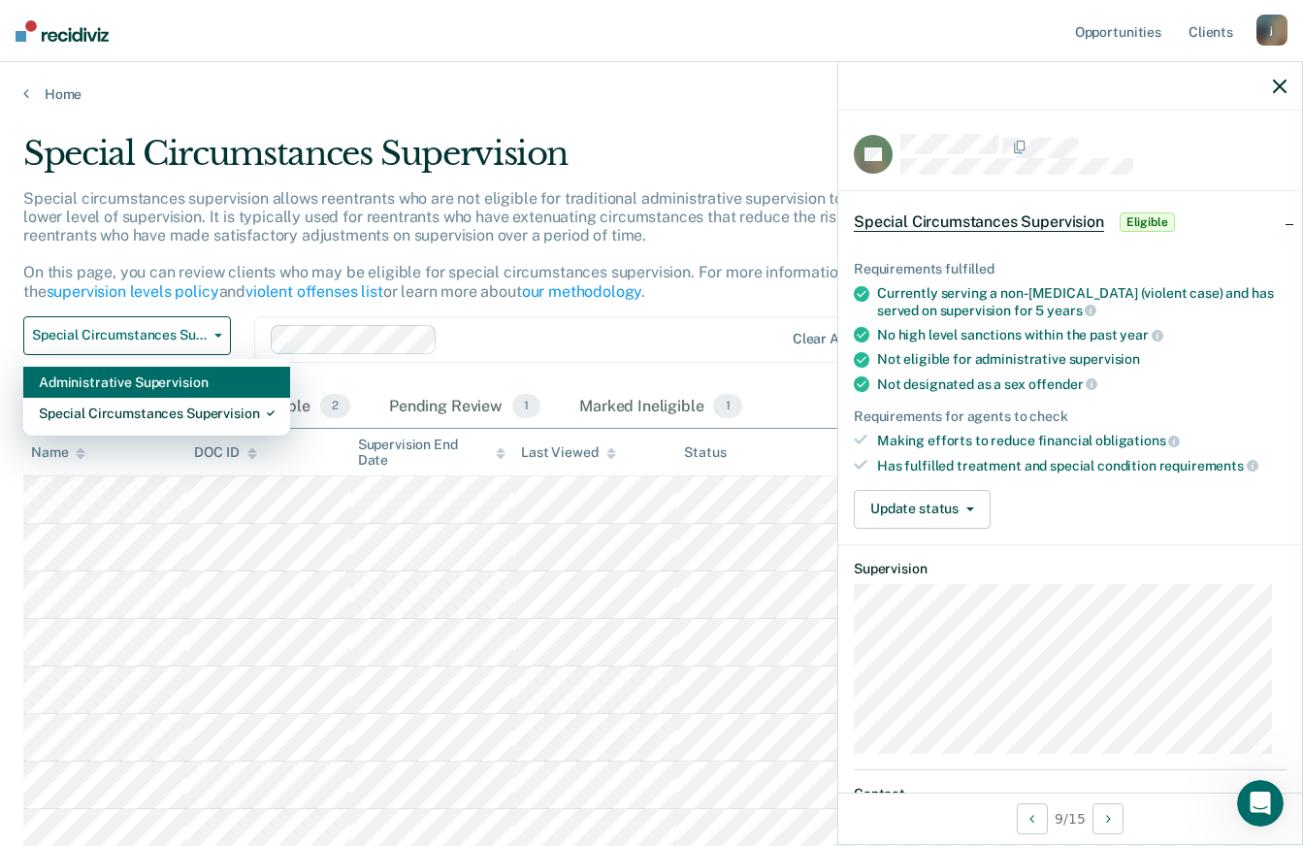
click at [231, 377] on div "Administrative Supervision" at bounding box center [157, 382] width 236 height 31
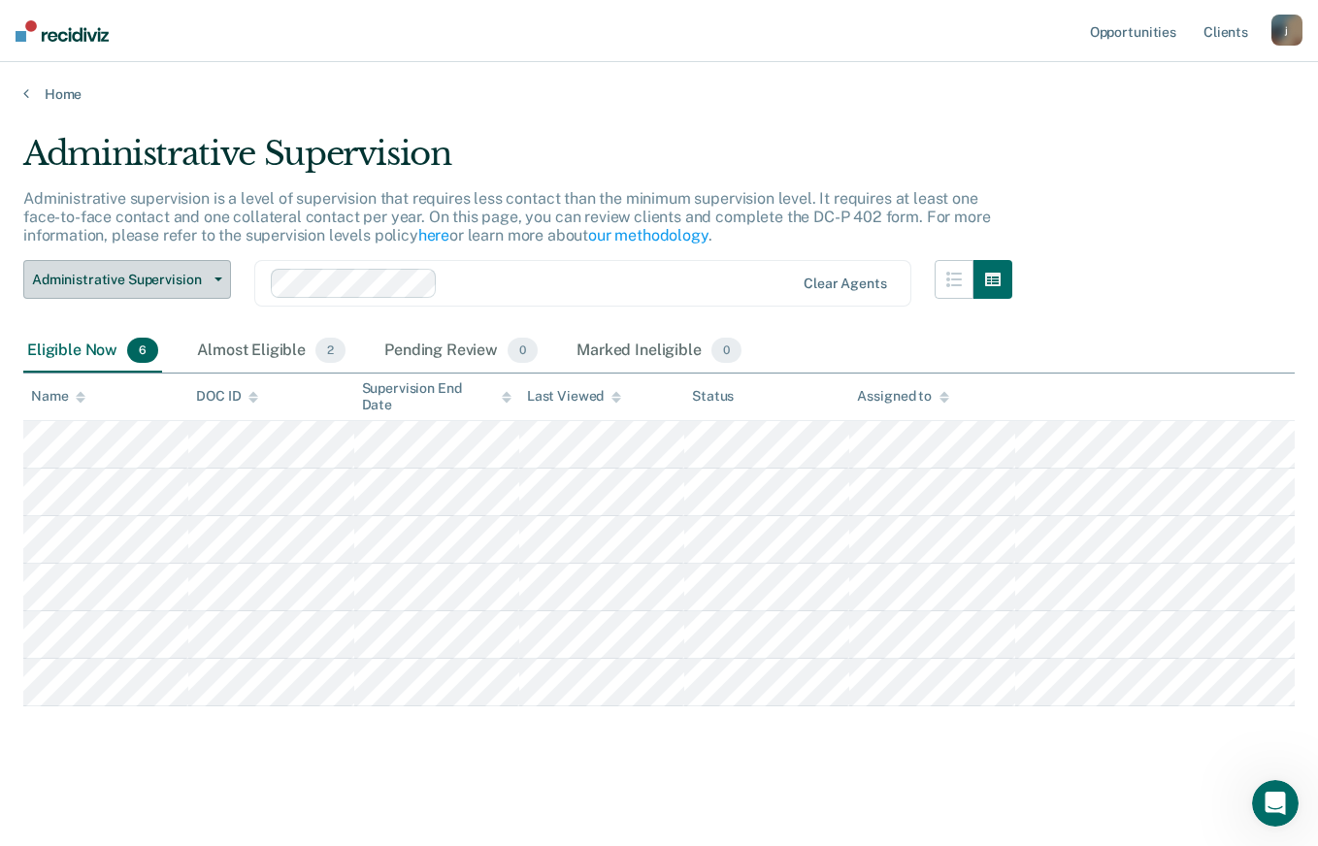
click at [198, 275] on span "Administrative Supervision" at bounding box center [119, 280] width 175 height 16
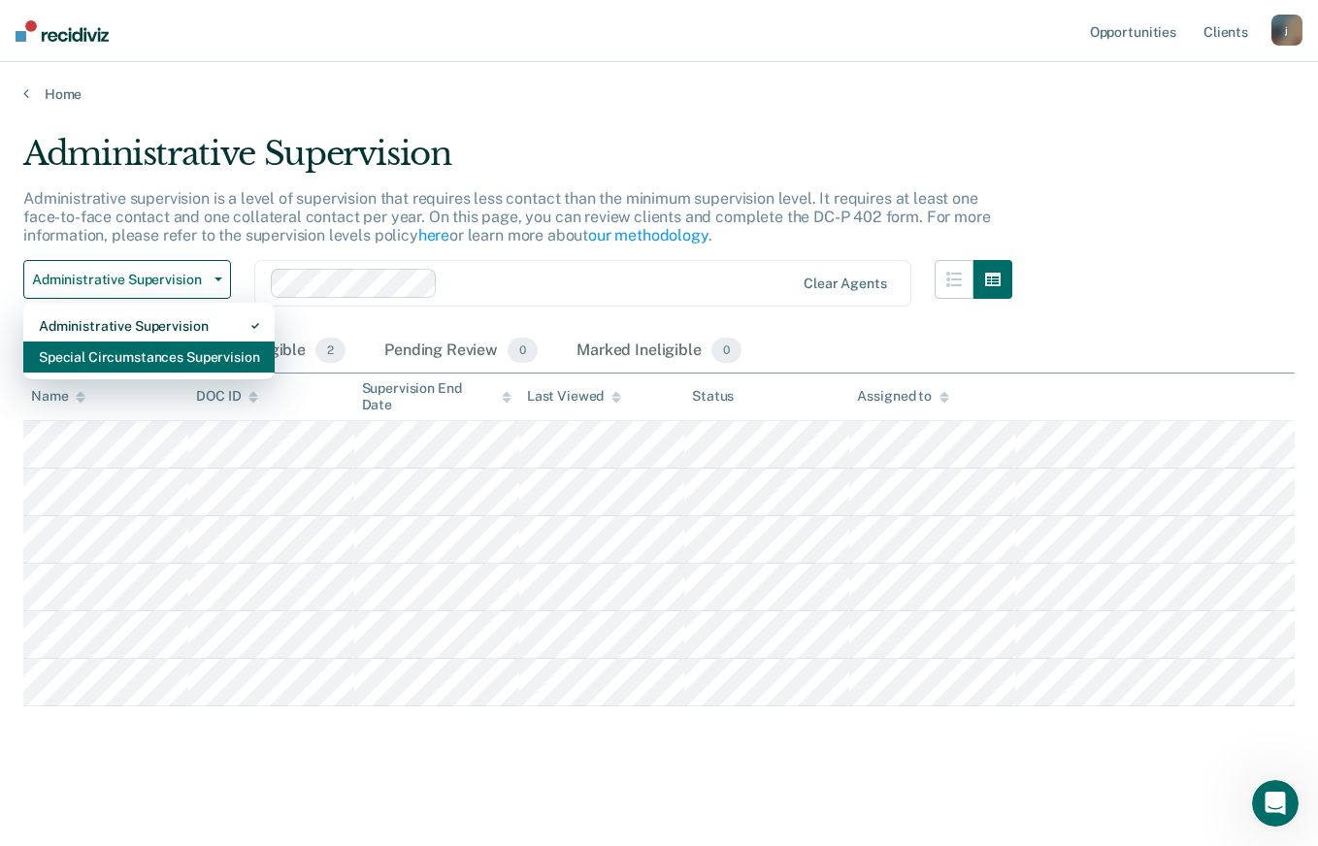
click at [201, 349] on div "Special Circumstances Supervision" at bounding box center [149, 357] width 220 height 31
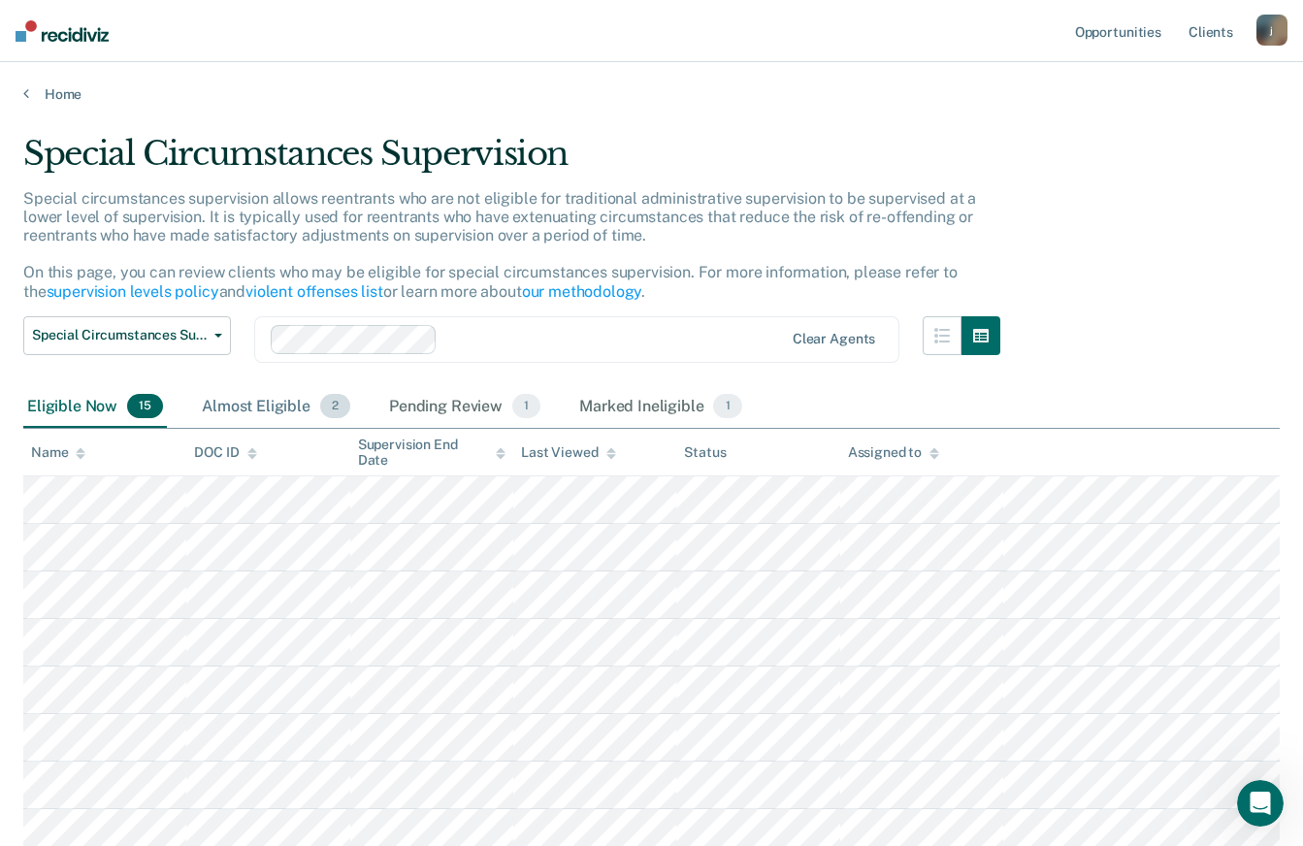
click at [286, 420] on div "Almost Eligible 2" at bounding box center [276, 407] width 156 height 43
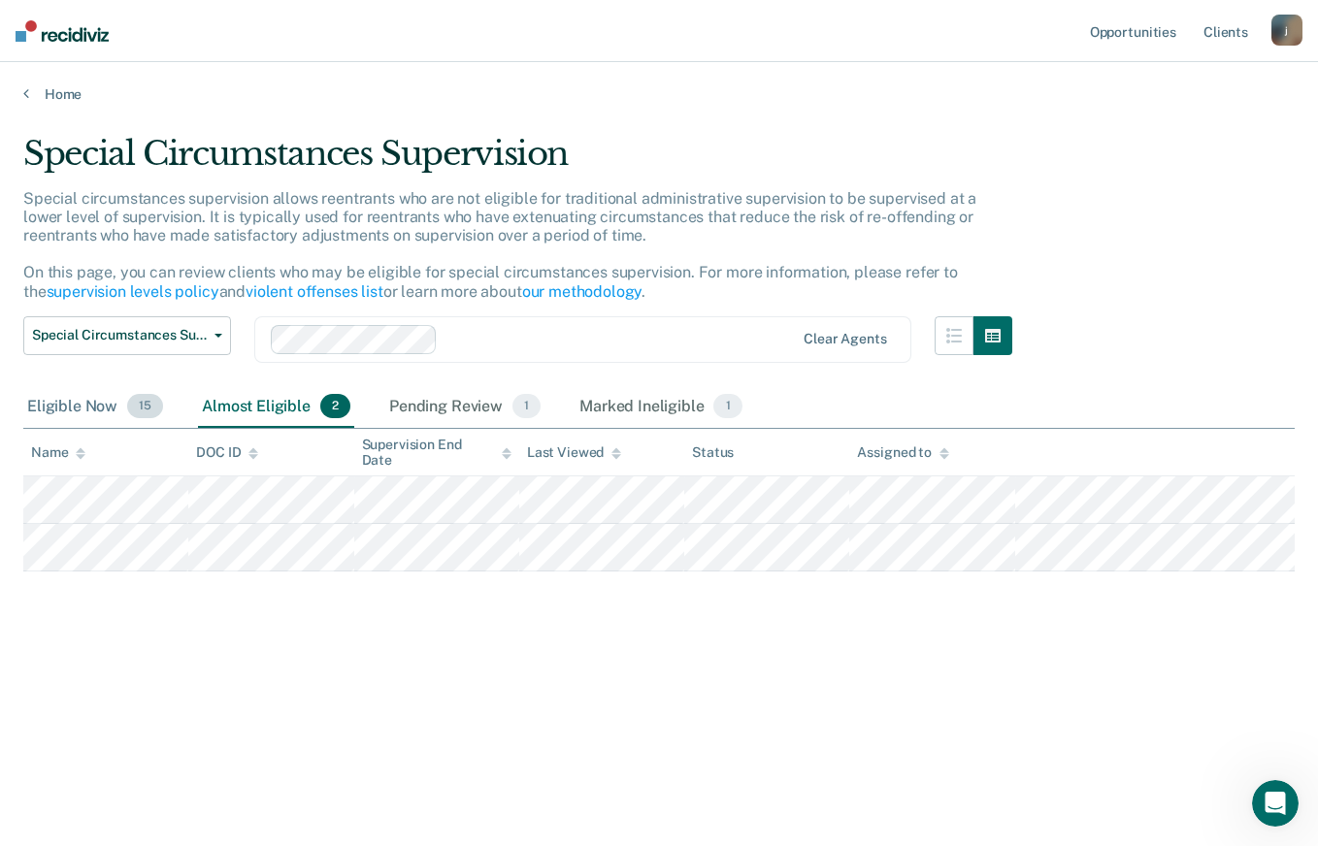
click at [94, 398] on div "Eligible Now 15" at bounding box center [95, 407] width 144 height 43
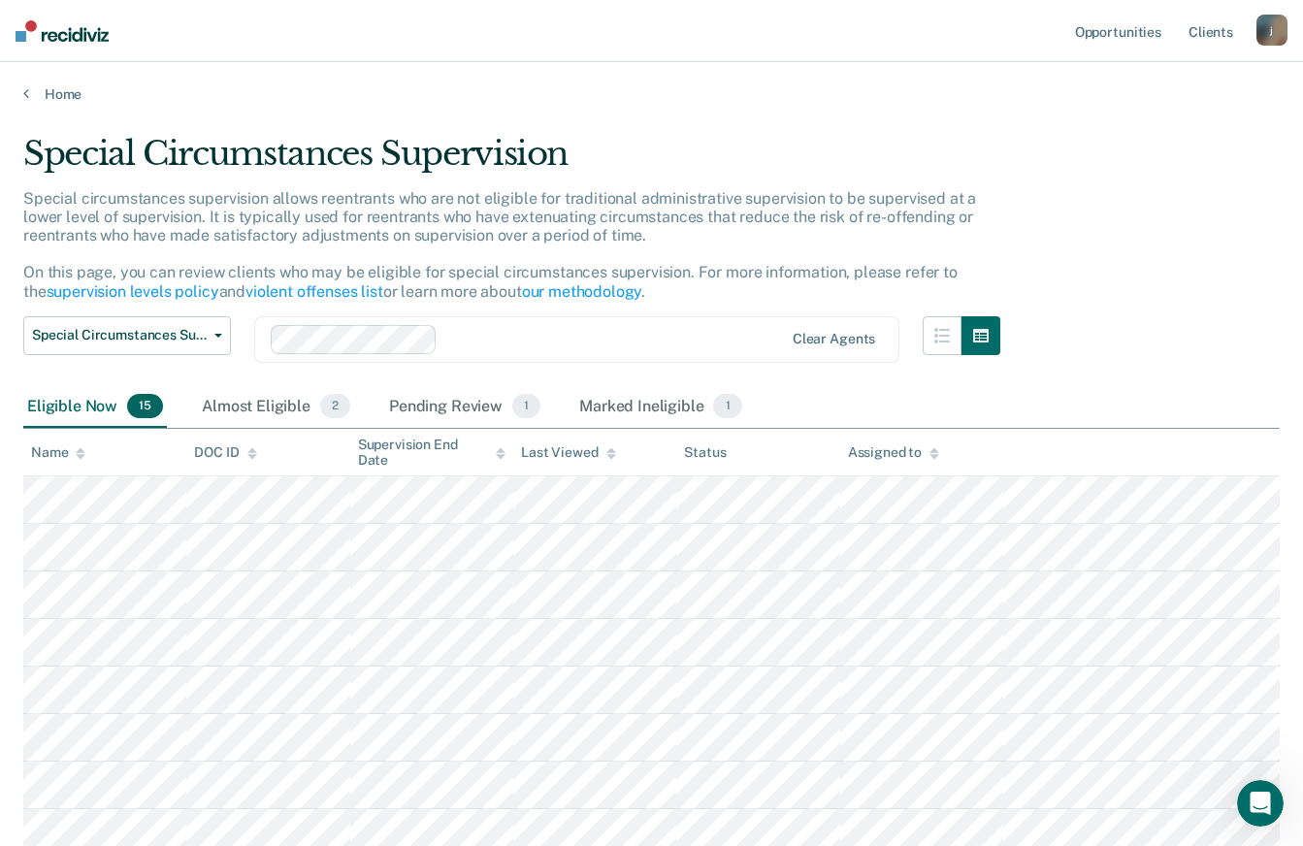
click at [94, 398] on div "Eligible Now 15" at bounding box center [95, 407] width 144 height 43
